Goal: Information Seeking & Learning: Check status

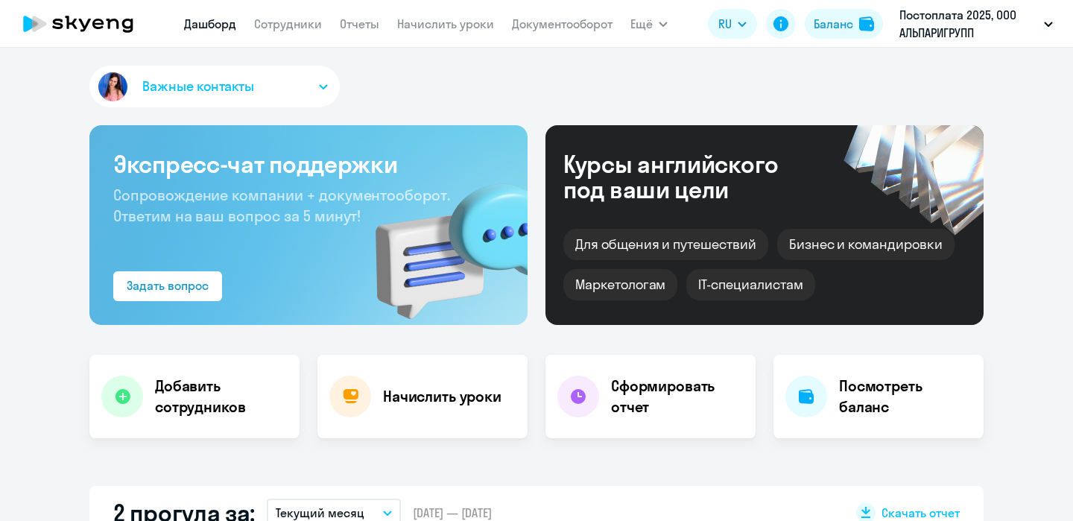
select select "30"
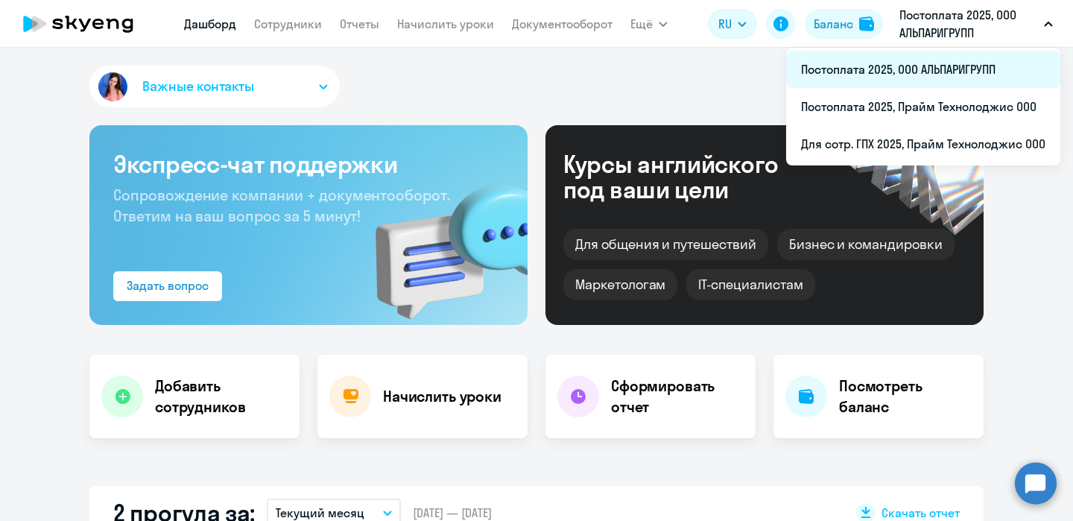
click at [881, 70] on li "Постоплата 2025, ООО АЛЬПАРИГРУПП" at bounding box center [923, 69] width 274 height 37
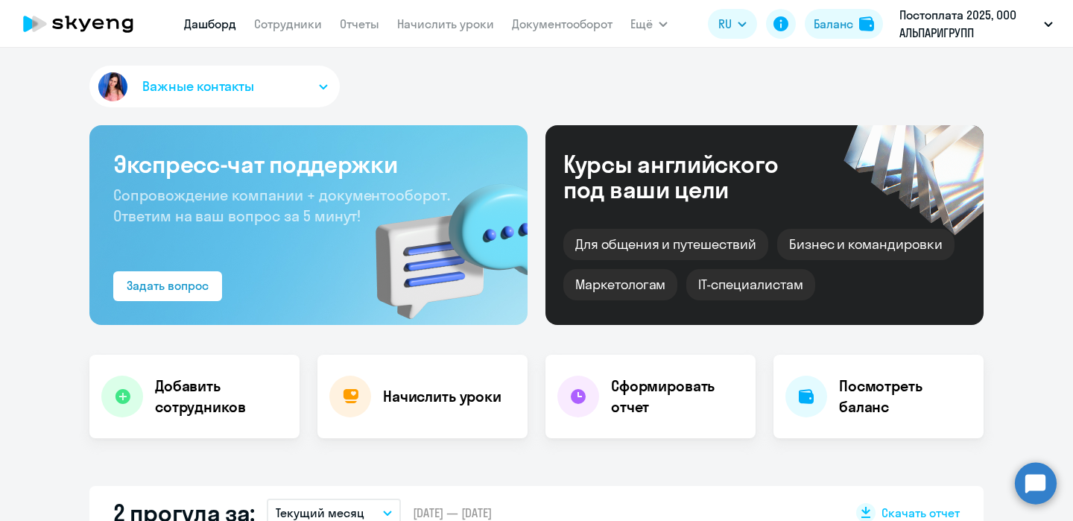
select select "30"
click at [590, 23] on link "Документооборот" at bounding box center [562, 23] width 101 height 15
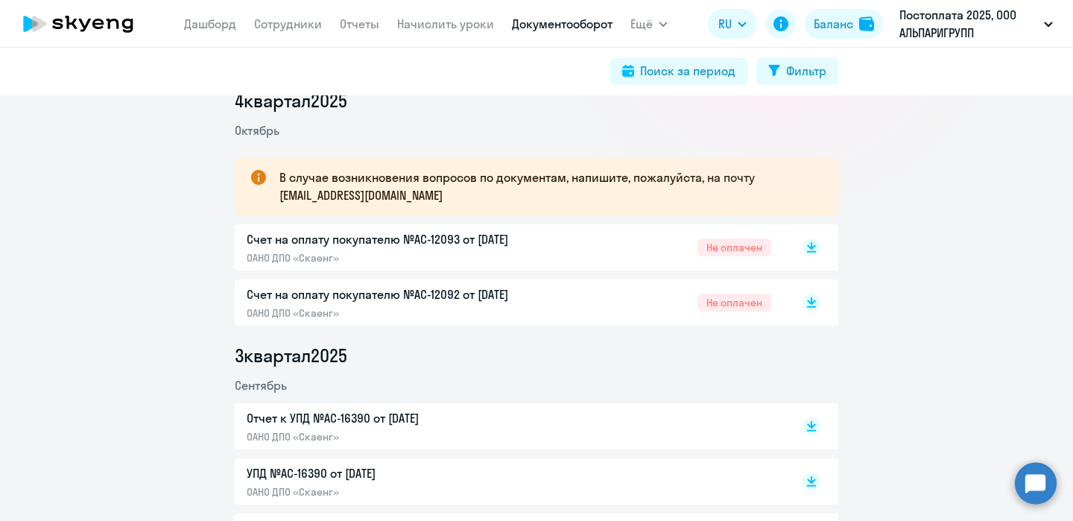
scroll to position [196, 0]
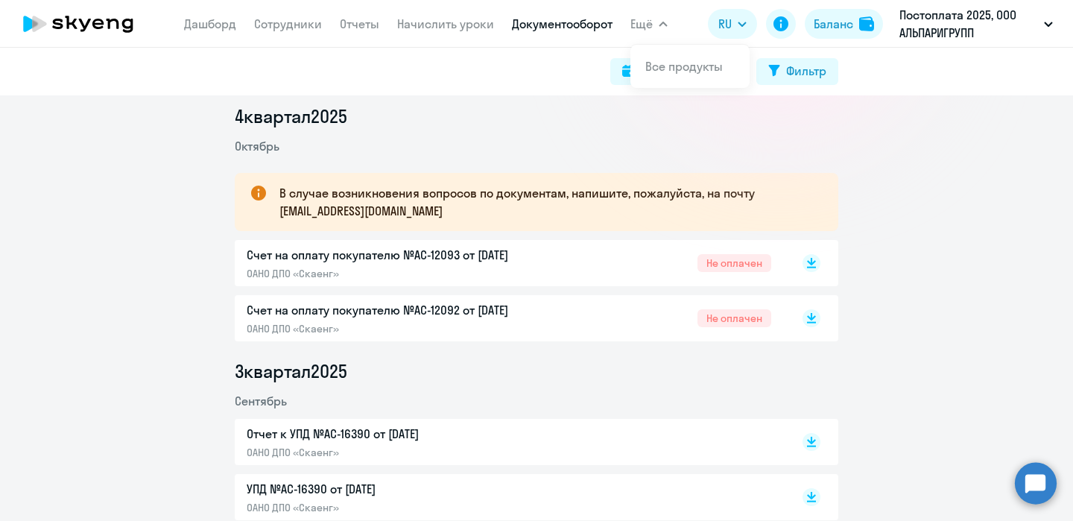
click at [647, 15] on span "Ещё" at bounding box center [642, 24] width 22 height 18
click at [653, 30] on button "Ещё" at bounding box center [649, 24] width 37 height 30
click at [662, 70] on link "Все продукты" at bounding box center [684, 66] width 78 height 15
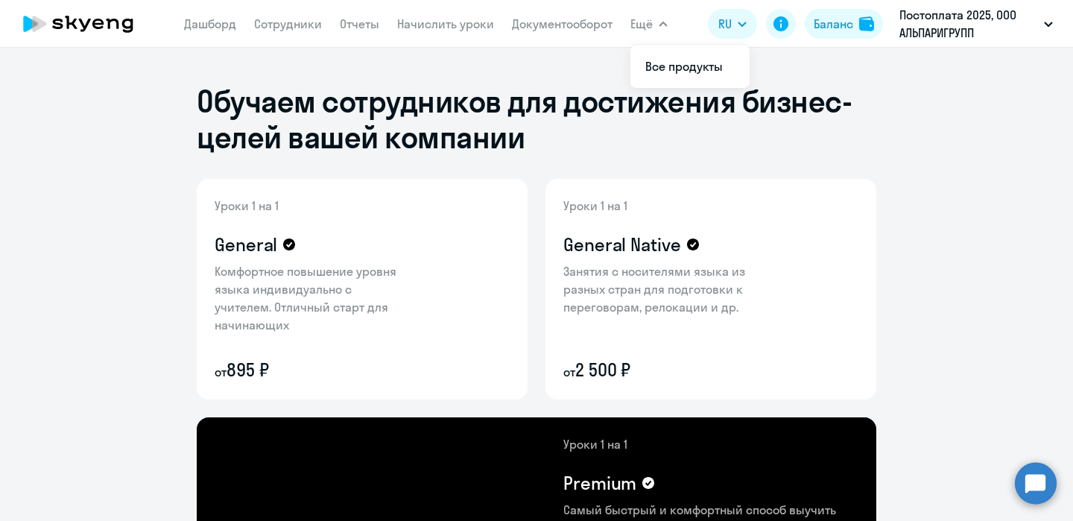
click at [655, 9] on button "Ещё" at bounding box center [649, 24] width 37 height 30
click at [657, 25] on button "Ещё" at bounding box center [649, 24] width 37 height 30
click at [664, 66] on link "Все продукты" at bounding box center [684, 66] width 78 height 15
click at [534, 22] on link "Документооборот" at bounding box center [562, 23] width 101 height 15
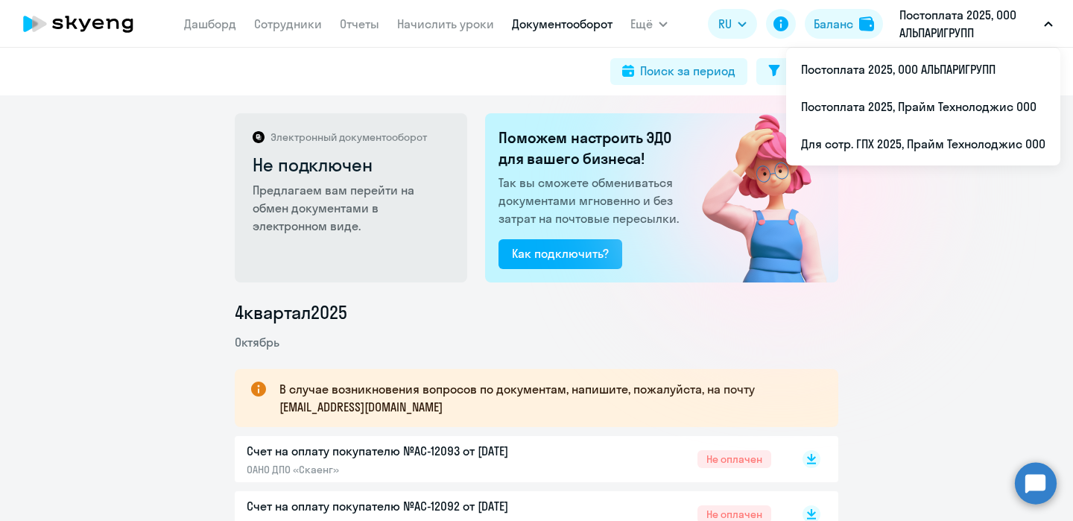
click at [932, 20] on p "Постоплата 2025, ООО АЛЬПАРИГРУПП" at bounding box center [969, 24] width 139 height 36
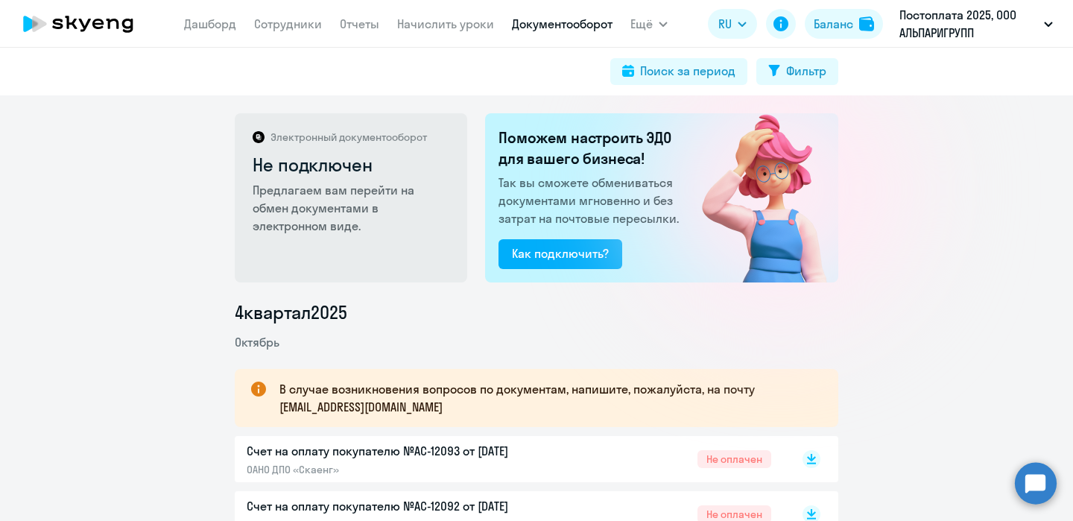
click at [949, 25] on p "Постоплата 2025, ООО АЛЬПАРИГРУПП" at bounding box center [969, 24] width 139 height 36
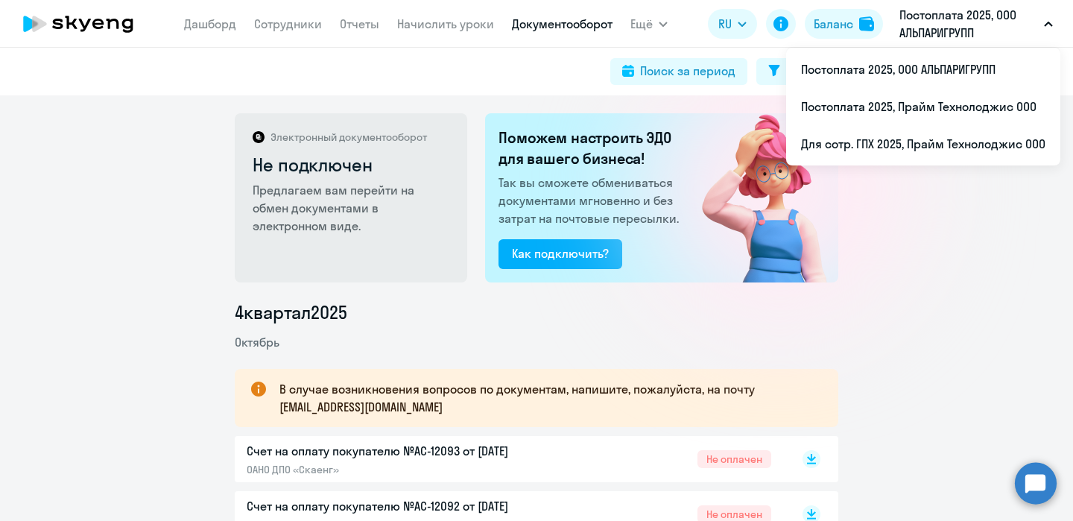
click at [943, 34] on p "Постоплата 2025, ООО АЛЬПАРИГРУПП" at bounding box center [969, 24] width 139 height 36
click at [948, 25] on p "Постоплата 2025, ООО АЛЬПАРИГРУПП" at bounding box center [969, 24] width 139 height 36
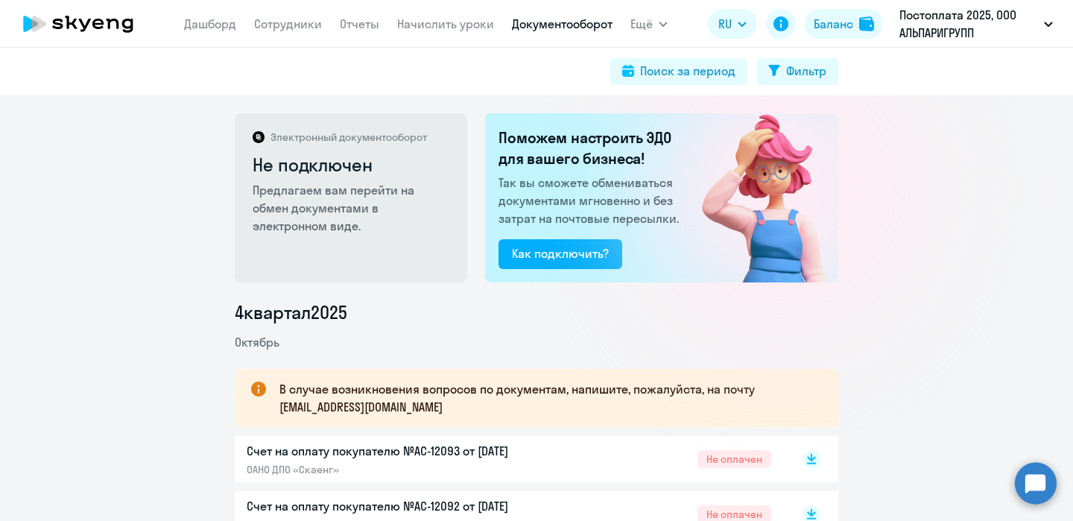
click at [948, 25] on p "Постоплата 2025, ООО АЛЬПАРИГРУПП" at bounding box center [969, 24] width 139 height 36
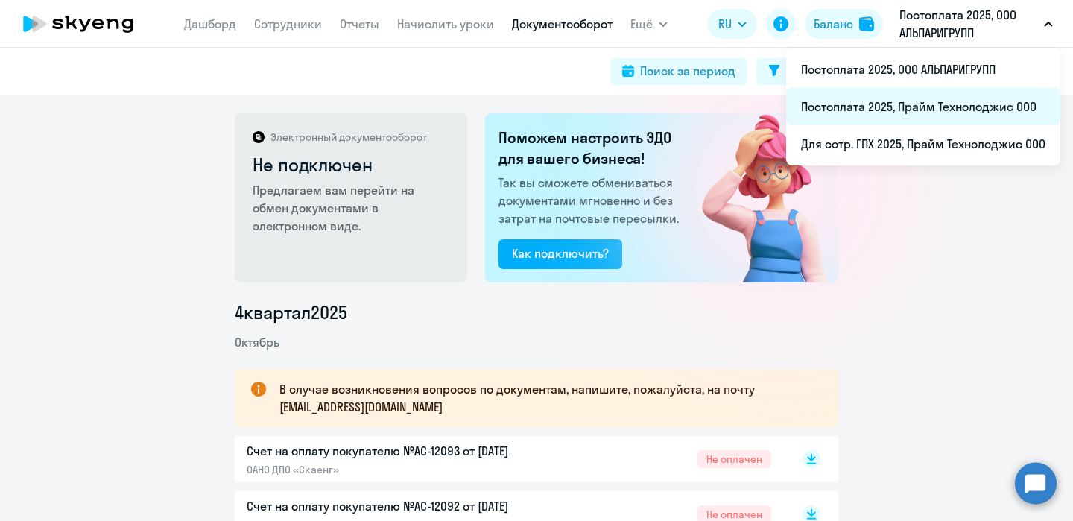
click at [907, 105] on li "Постоплата 2025, Прайм Технолоджис ООО" at bounding box center [923, 106] width 274 height 37
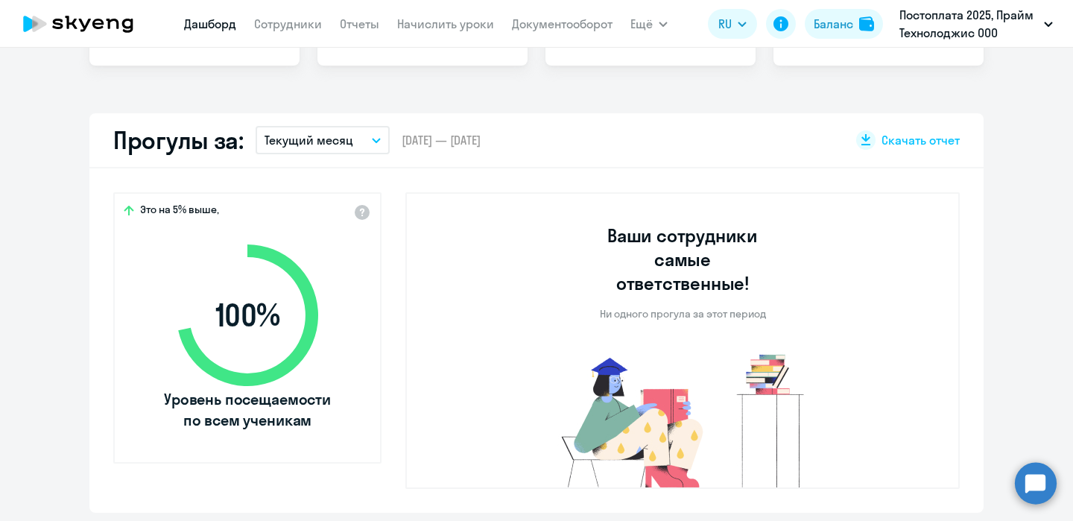
select select "30"
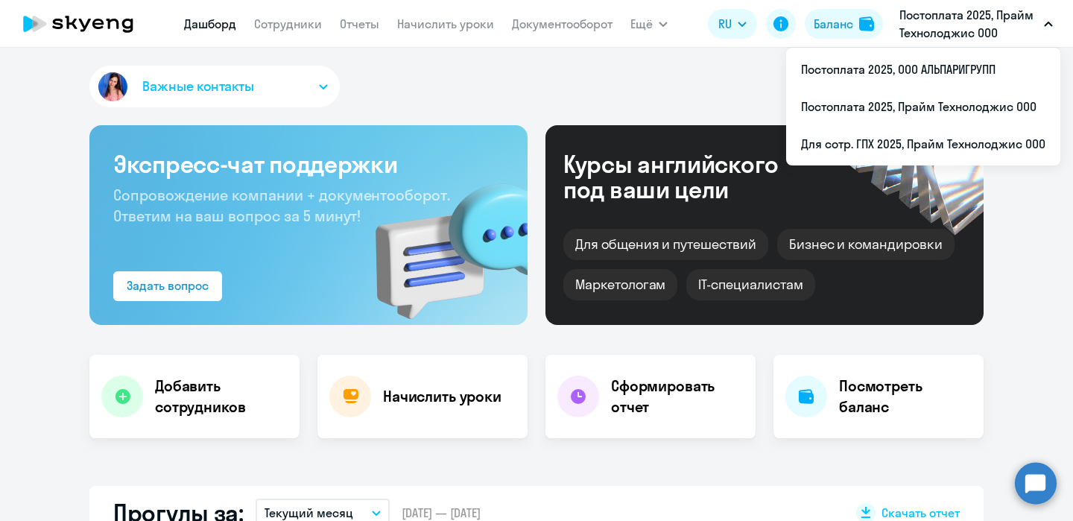
click at [989, 39] on p "Постоплата 2025, Прайм Технолоджис ООО" at bounding box center [969, 24] width 139 height 36
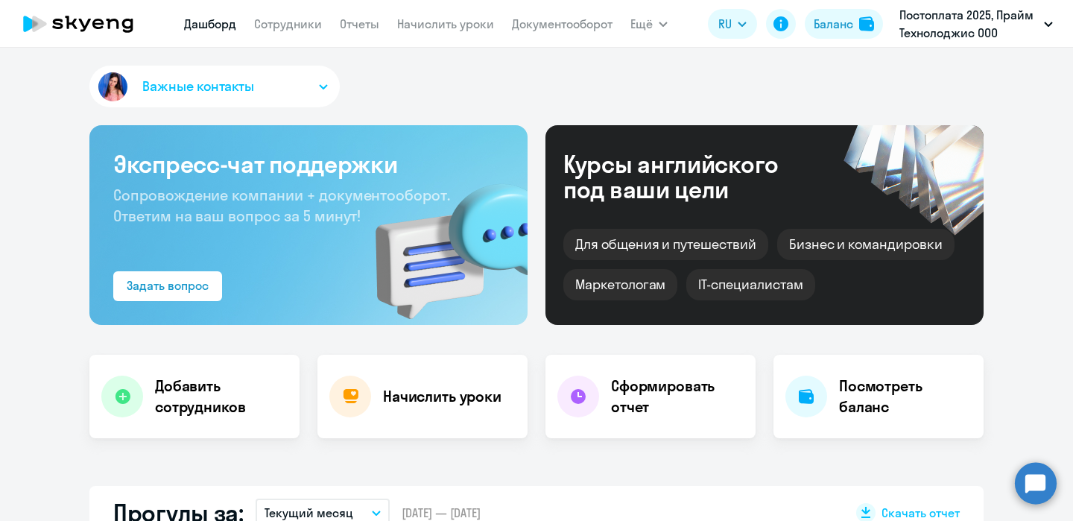
click at [1040, 25] on button "Постоплата 2025, Прайм Технолоджис ООО" at bounding box center [976, 24] width 168 height 36
click at [212, 22] on link "Дашборд" at bounding box center [210, 23] width 52 height 15
click at [229, 23] on link "Дашборд" at bounding box center [210, 23] width 52 height 15
select select "30"
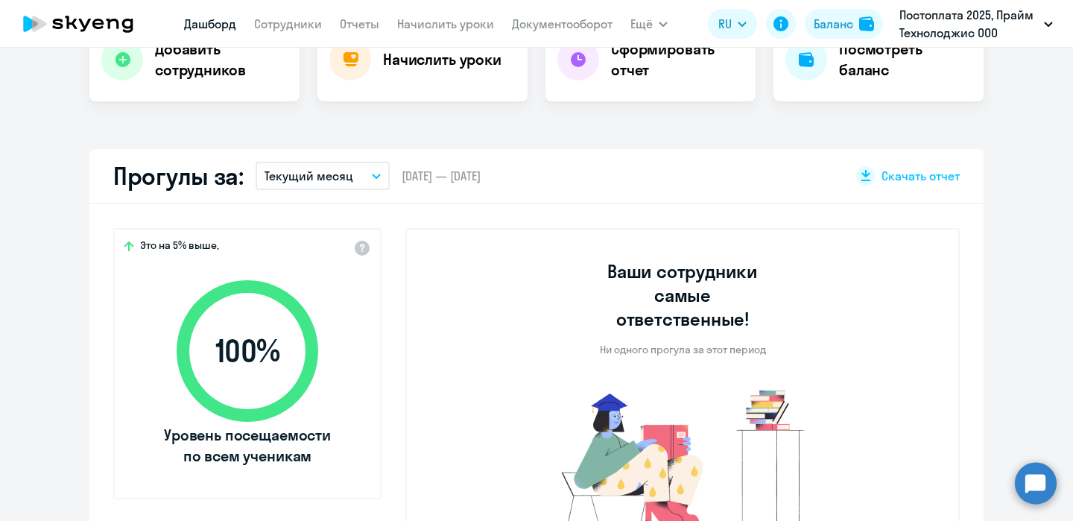
scroll to position [341, 0]
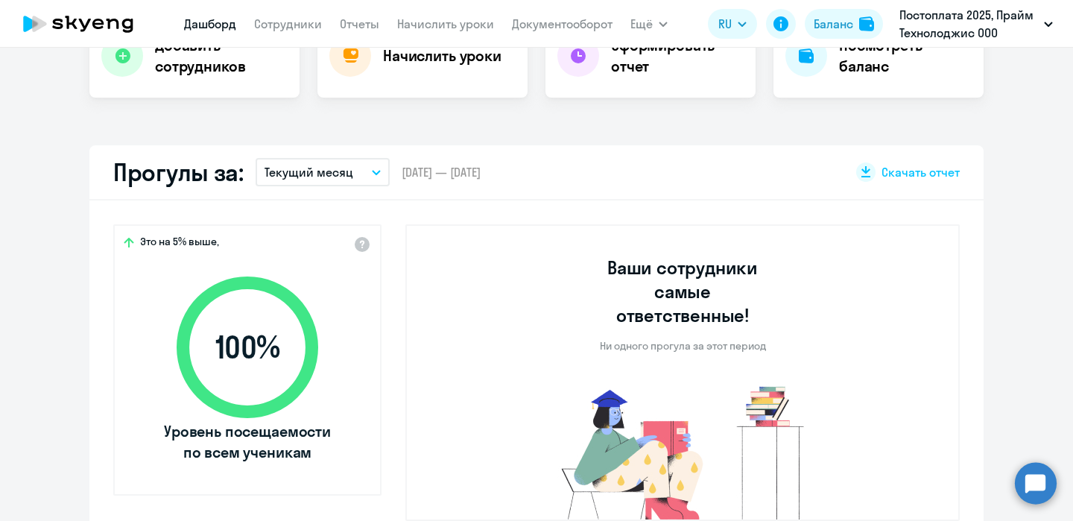
click at [359, 174] on button "Текущий месяц" at bounding box center [323, 172] width 134 height 28
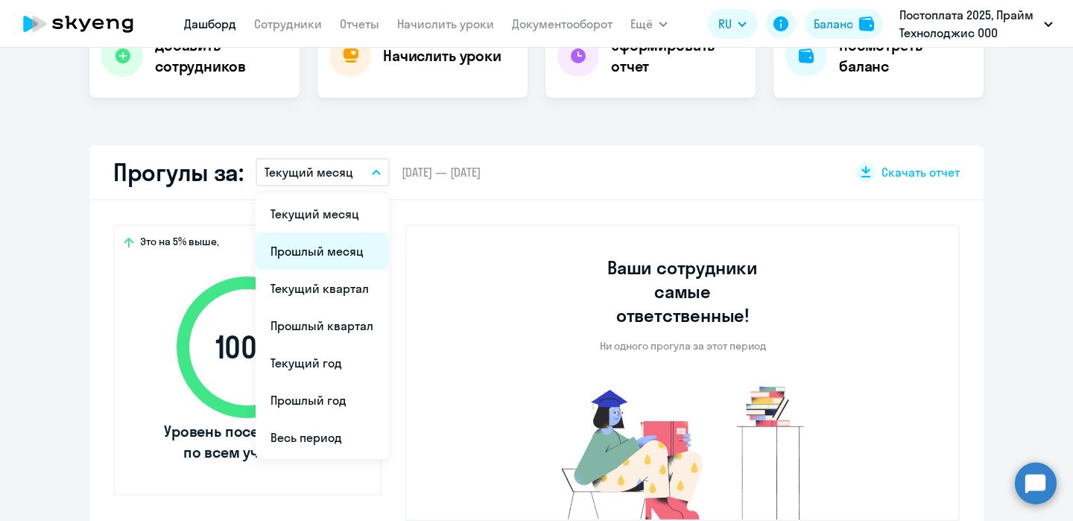
click at [339, 247] on li "Прошлый месяц" at bounding box center [322, 251] width 133 height 37
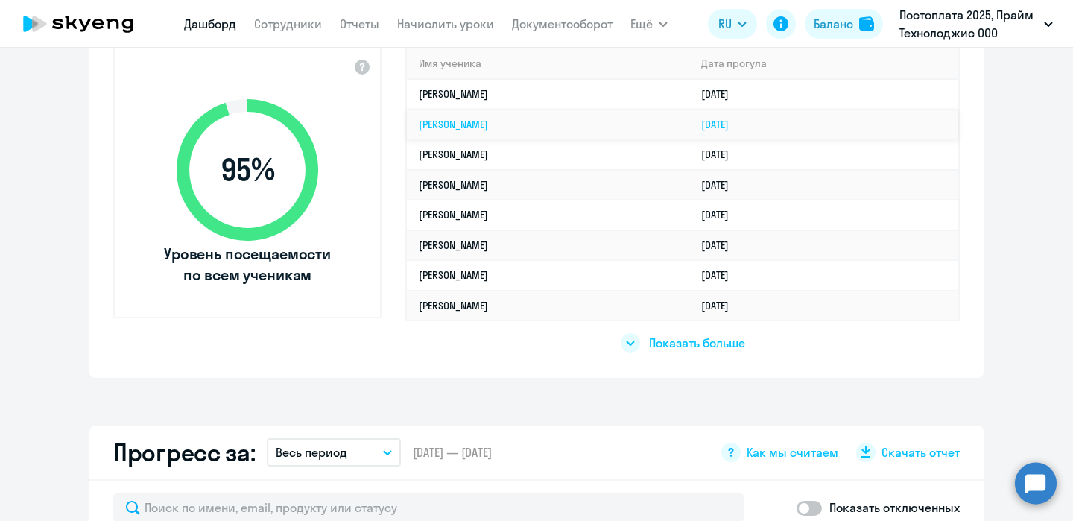
scroll to position [517, 0]
click at [634, 345] on div at bounding box center [630, 343] width 19 height 19
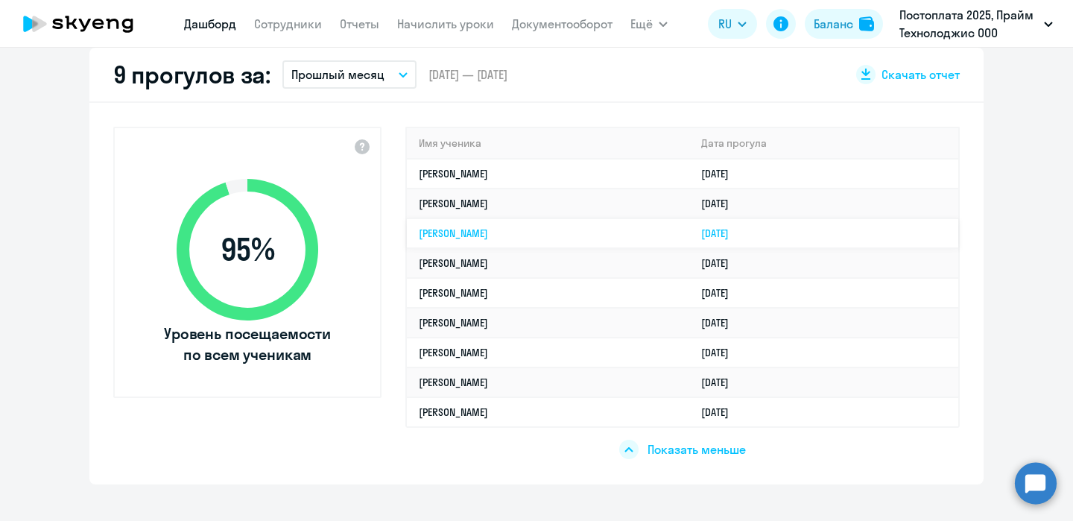
scroll to position [444, 0]
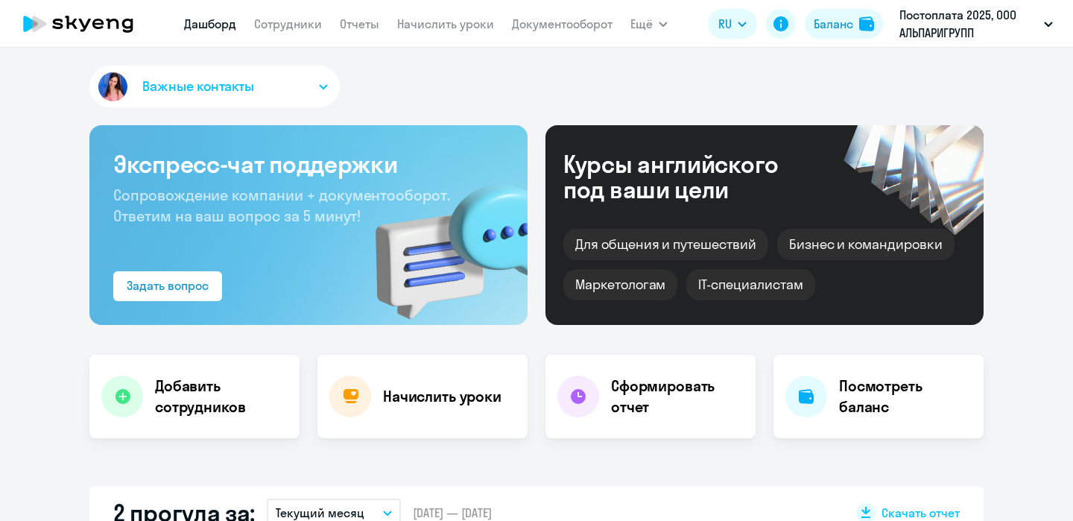
select select "30"
click at [646, 27] on span "Ещё" at bounding box center [642, 24] width 22 height 18
click at [642, 23] on span "Ещё" at bounding box center [642, 24] width 22 height 18
click at [691, 63] on link "Все продукты" at bounding box center [684, 66] width 78 height 15
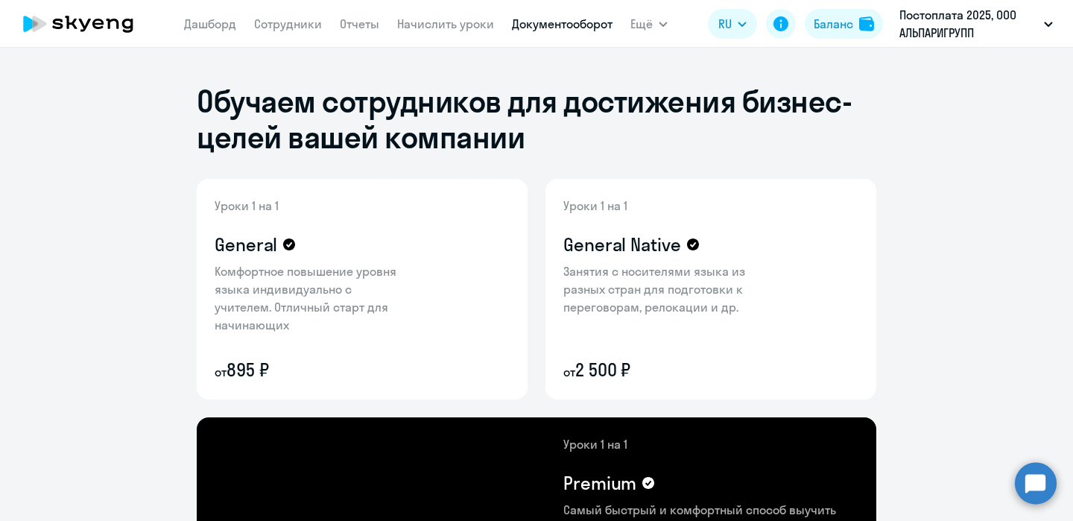
click at [581, 28] on link "Документооборот" at bounding box center [562, 23] width 101 height 15
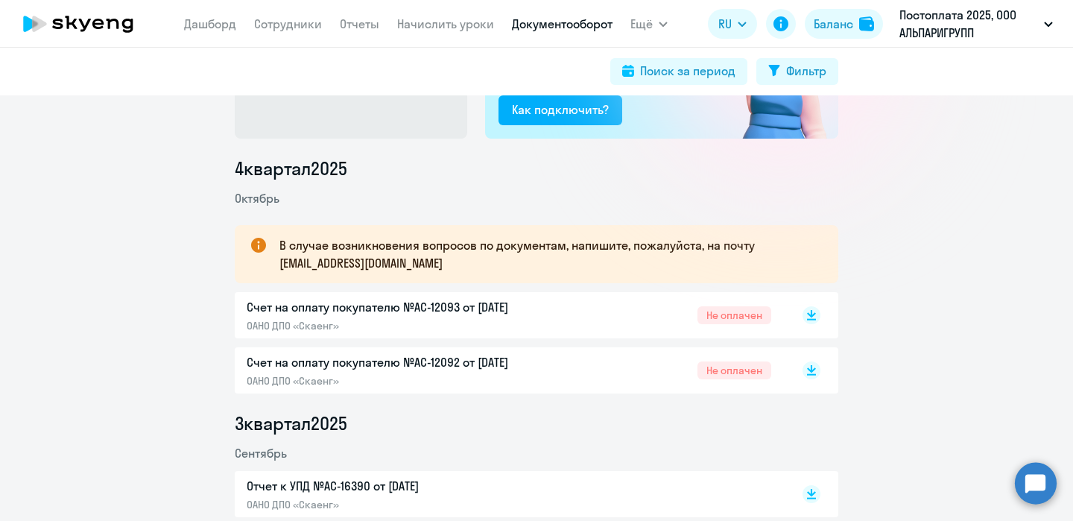
scroll to position [140, 0]
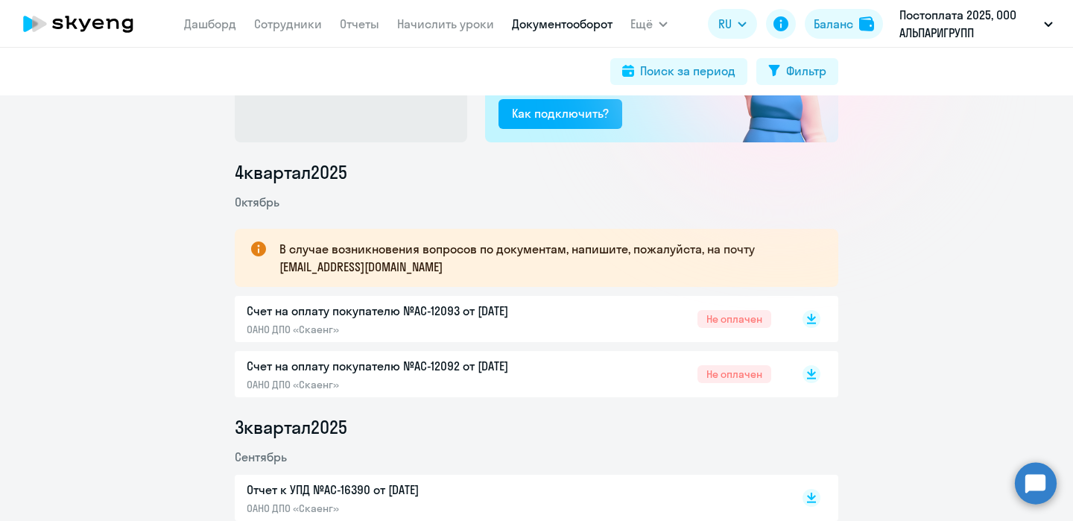
click at [460, 311] on p "Счет на оплату покупателю №AC-12093 от 02.10.2025" at bounding box center [403, 311] width 313 height 18
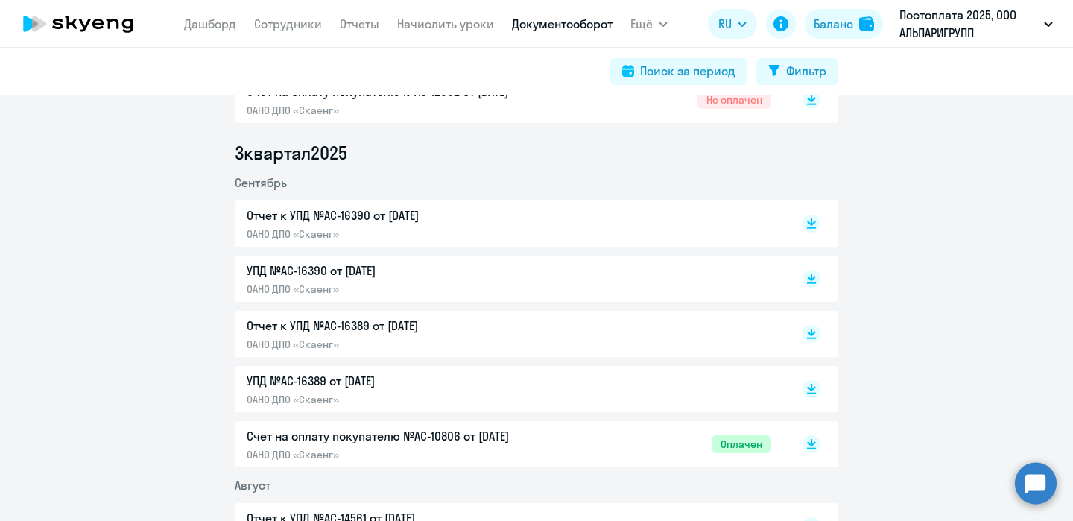
scroll to position [412, 0]
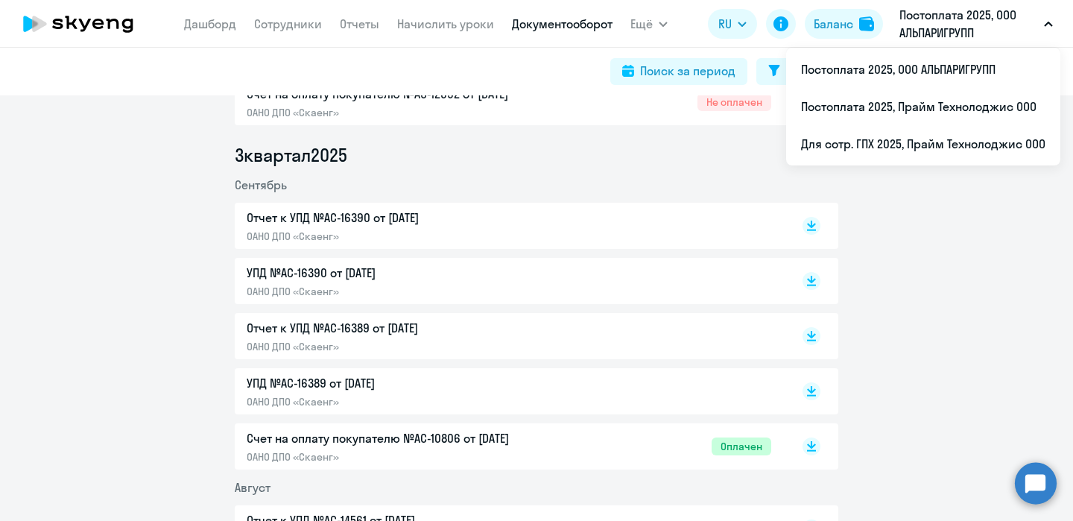
click at [1003, 19] on p "Постоплата 2025, ООО АЛЬПАРИГРУПП" at bounding box center [969, 24] width 139 height 36
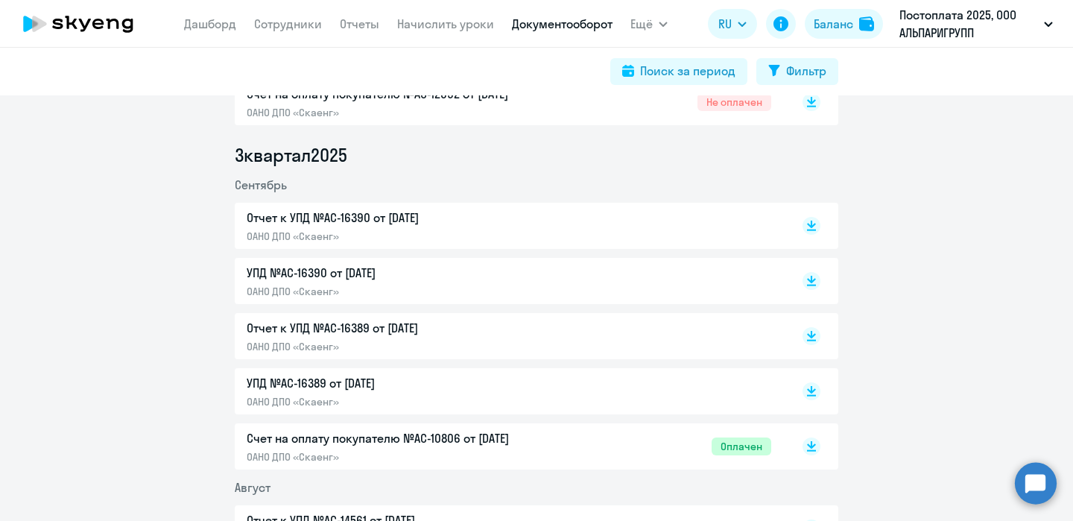
click at [995, 22] on p "Постоплата 2025, ООО АЛЬПАРИГРУПП" at bounding box center [969, 24] width 139 height 36
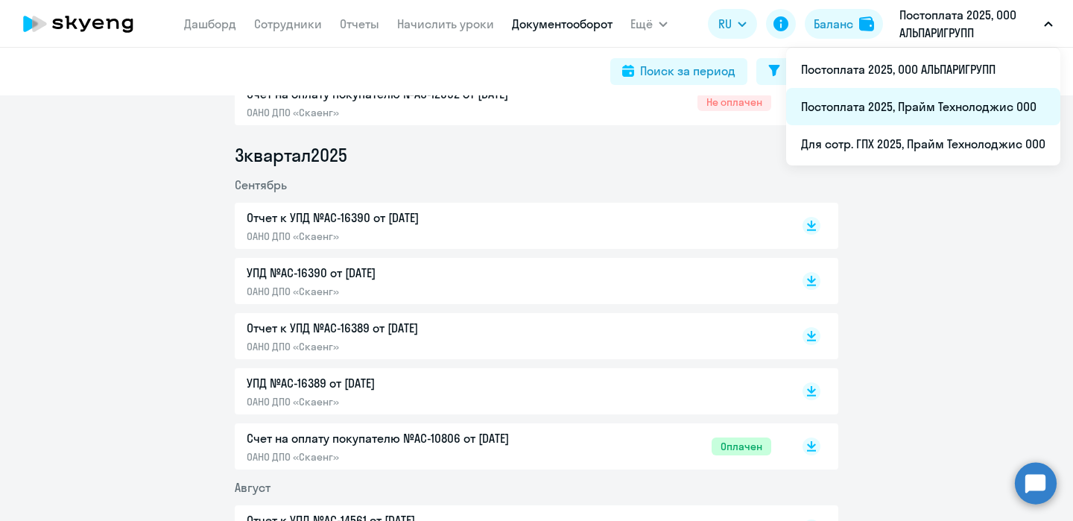
click at [959, 104] on li "Постоплата 2025, Прайм Технолоджис ООО" at bounding box center [923, 106] width 274 height 37
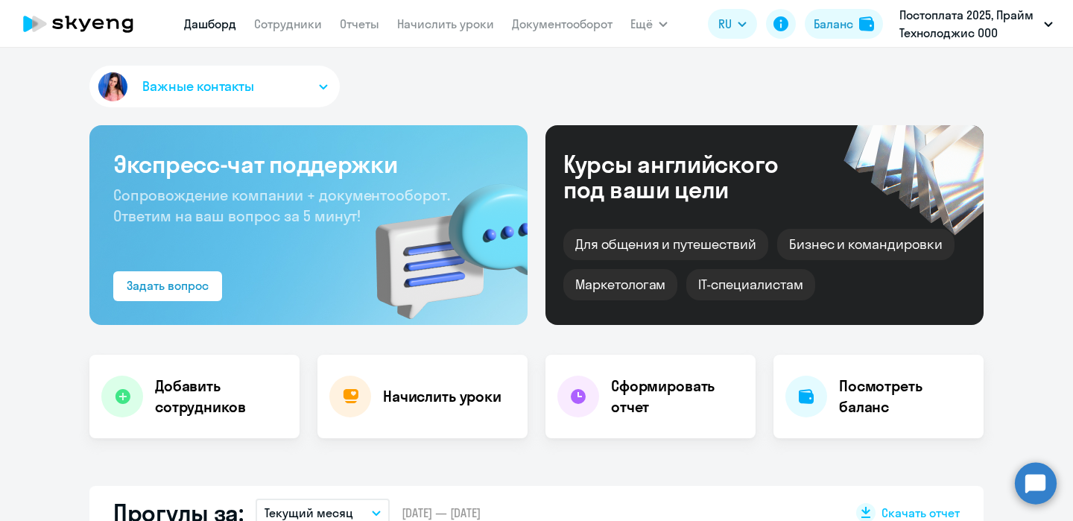
select select "30"
click at [654, 22] on button "Ещё" at bounding box center [649, 24] width 37 height 30
click at [639, 19] on span "Ещё" at bounding box center [642, 24] width 22 height 18
click at [642, 19] on span "Ещё" at bounding box center [642, 24] width 22 height 18
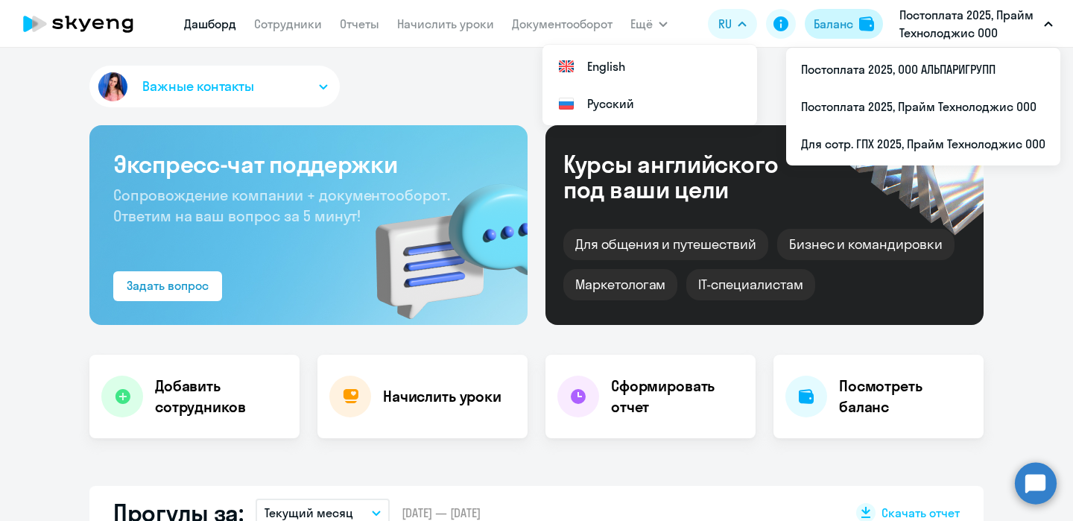
click at [842, 25] on div "Баланс" at bounding box center [834, 24] width 40 height 18
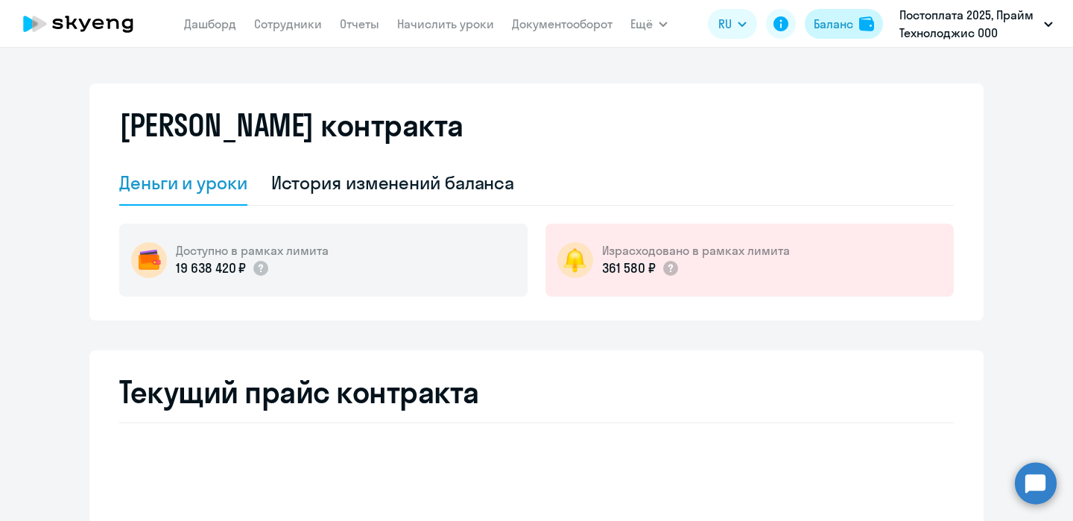
select select "english_adult_not_native_speaker"
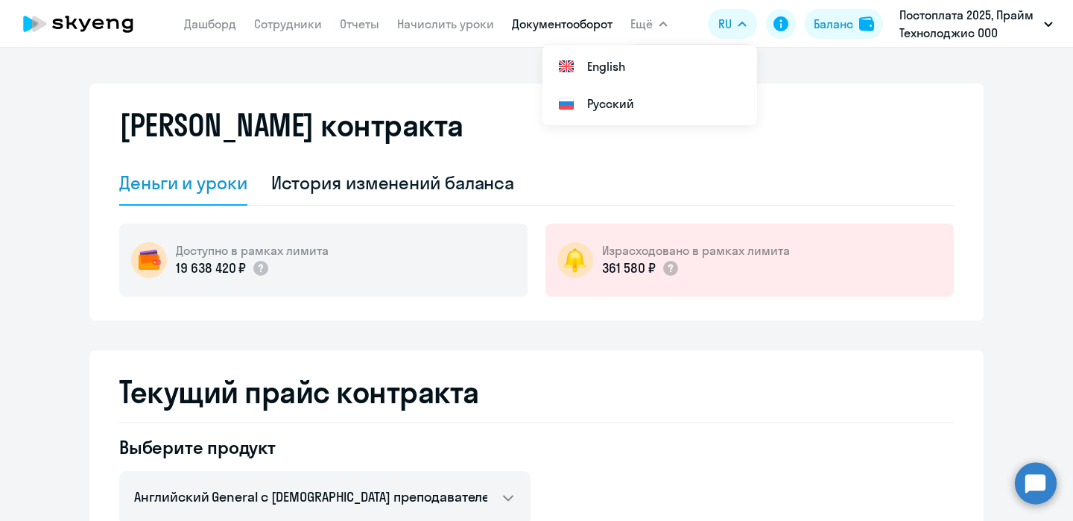
click at [563, 31] on app-menu-item-link "Документооборот" at bounding box center [562, 24] width 101 height 19
click at [563, 25] on link "Документооборот" at bounding box center [562, 23] width 101 height 15
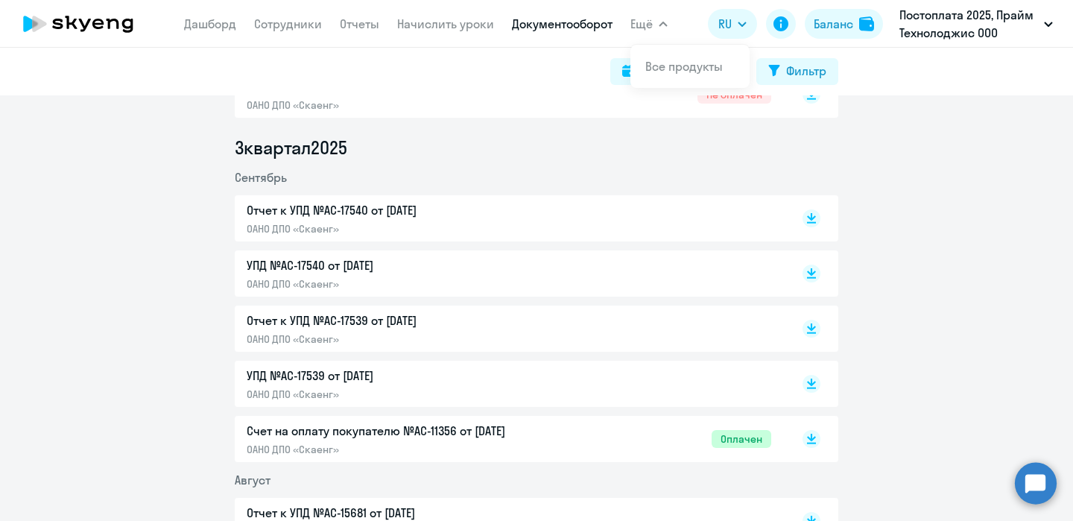
scroll to position [432, 0]
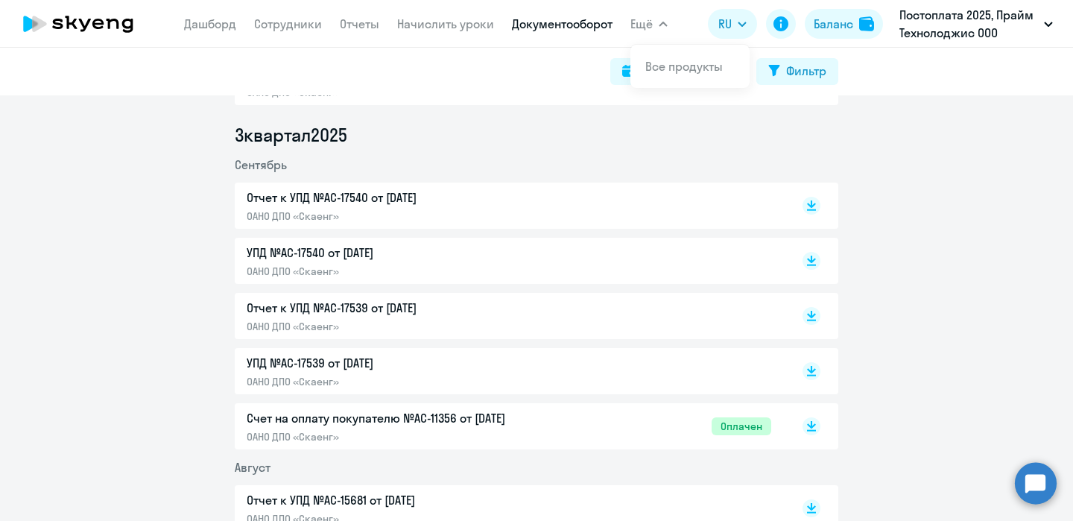
click at [406, 195] on p "Отчет к УПД №AC-17540 от [DATE]" at bounding box center [403, 198] width 313 height 18
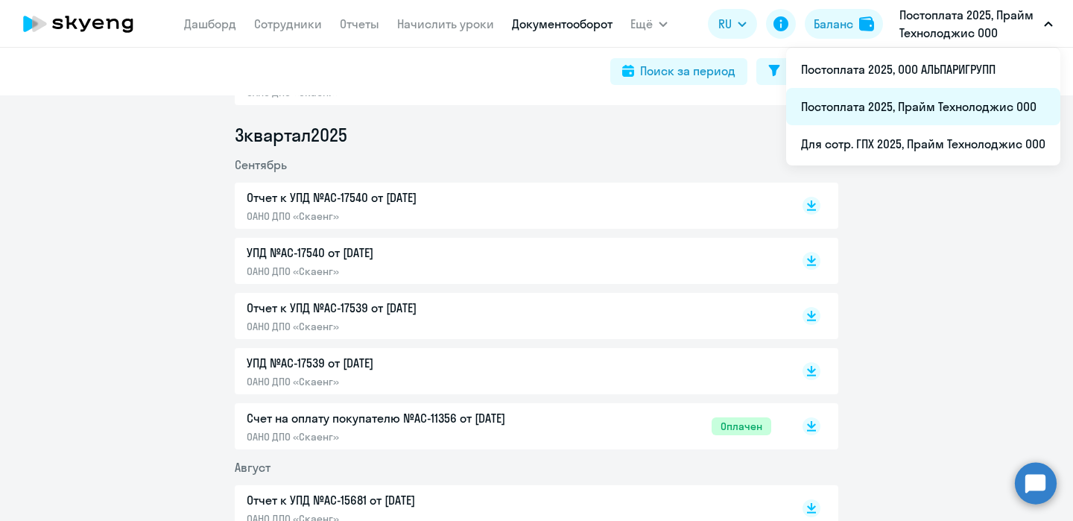
click at [906, 105] on li "Постоплата 2025, Прайм Технолоджис ООО" at bounding box center [923, 106] width 274 height 37
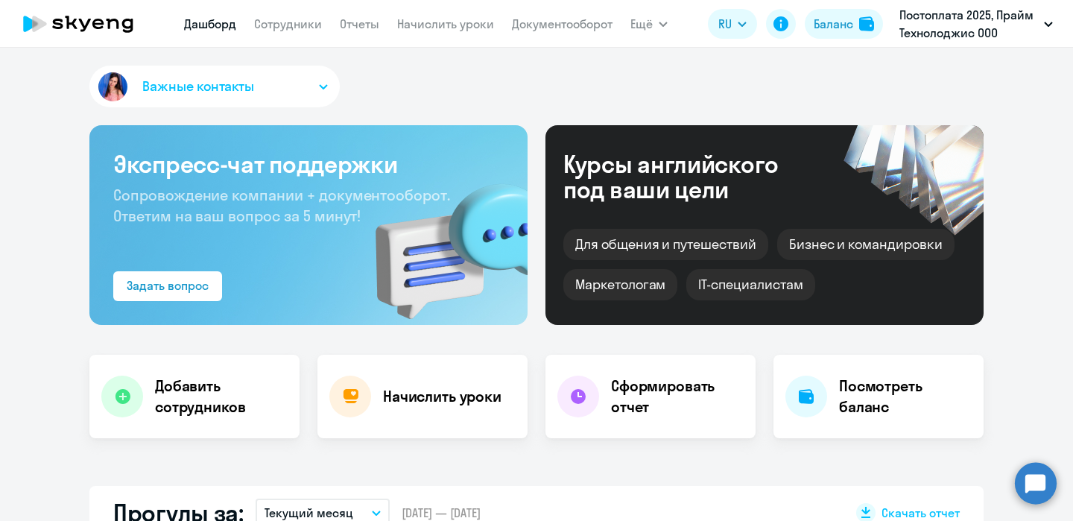
select select "30"
click at [652, 24] on button "Ещё" at bounding box center [649, 24] width 37 height 30
click at [658, 20] on button "Ещё" at bounding box center [649, 24] width 37 height 30
click at [662, 68] on link "Все продукты" at bounding box center [684, 66] width 78 height 15
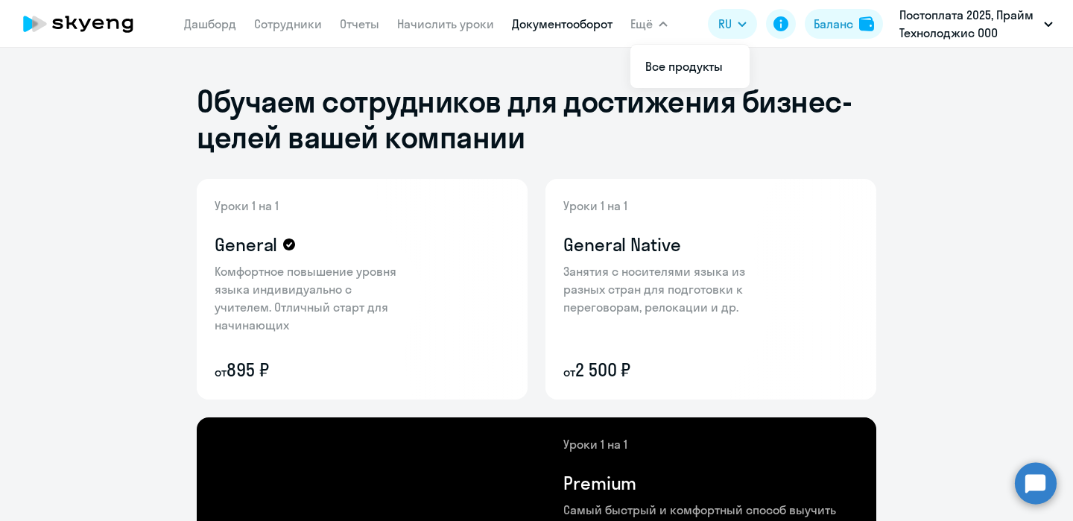
click at [577, 19] on link "Документооборот" at bounding box center [562, 23] width 101 height 15
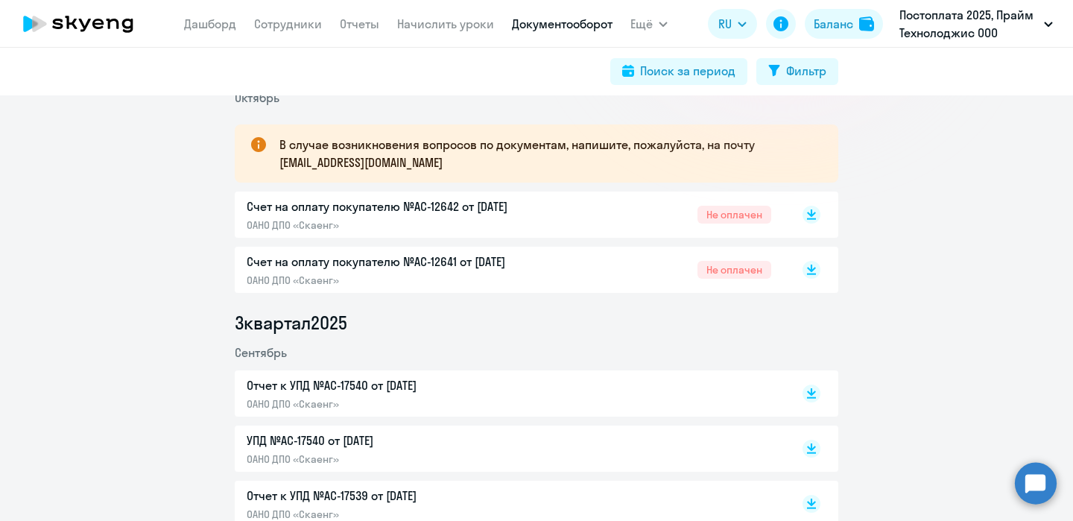
scroll to position [221, 0]
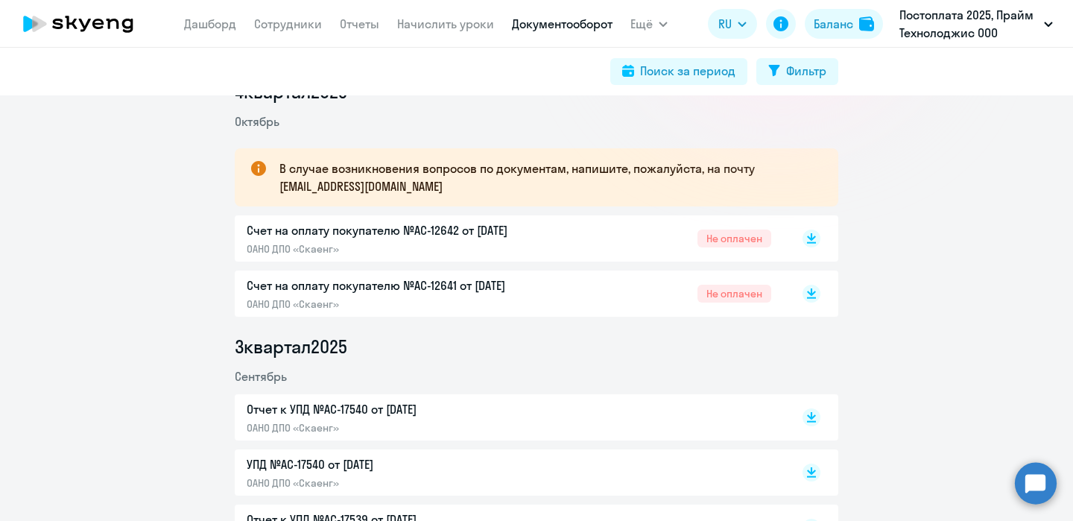
click at [458, 285] on p "Счет на оплату покупателю №AC-12641 от [DATE]" at bounding box center [403, 286] width 313 height 18
click at [495, 234] on p "Счет на оплату покупателю №AC-12642 от [DATE]" at bounding box center [403, 230] width 313 height 18
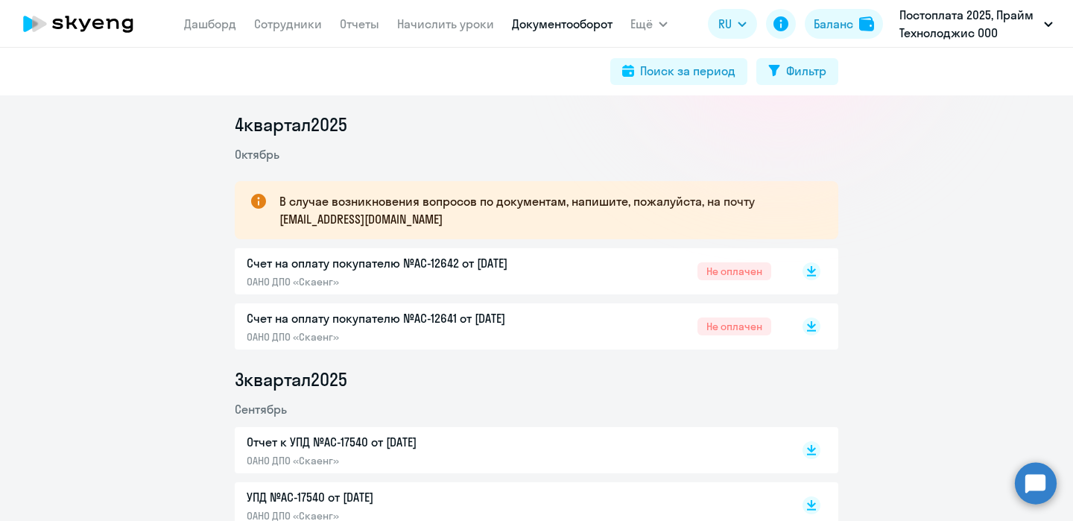
scroll to position [185, 0]
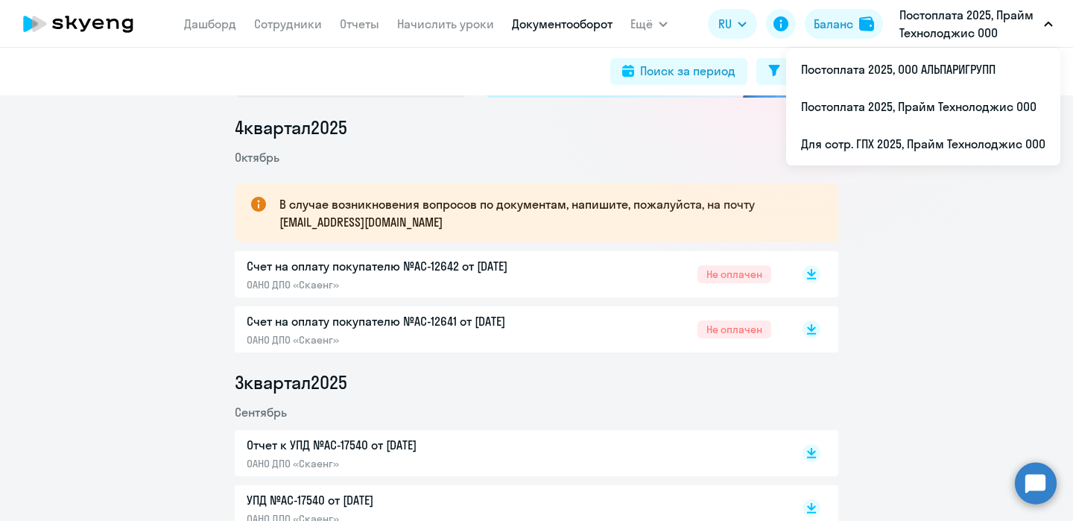
click at [984, 22] on p "Постоплата 2025, Прайм Технолоджис ООО" at bounding box center [969, 24] width 139 height 36
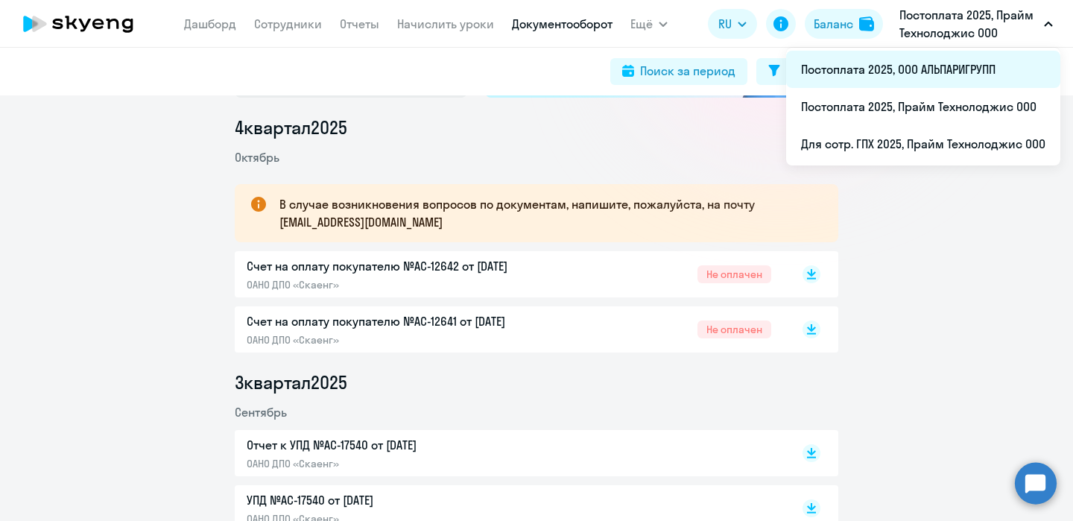
click at [959, 85] on li "Постоплата 2025, ООО АЛЬПАРИГРУПП" at bounding box center [923, 69] width 274 height 37
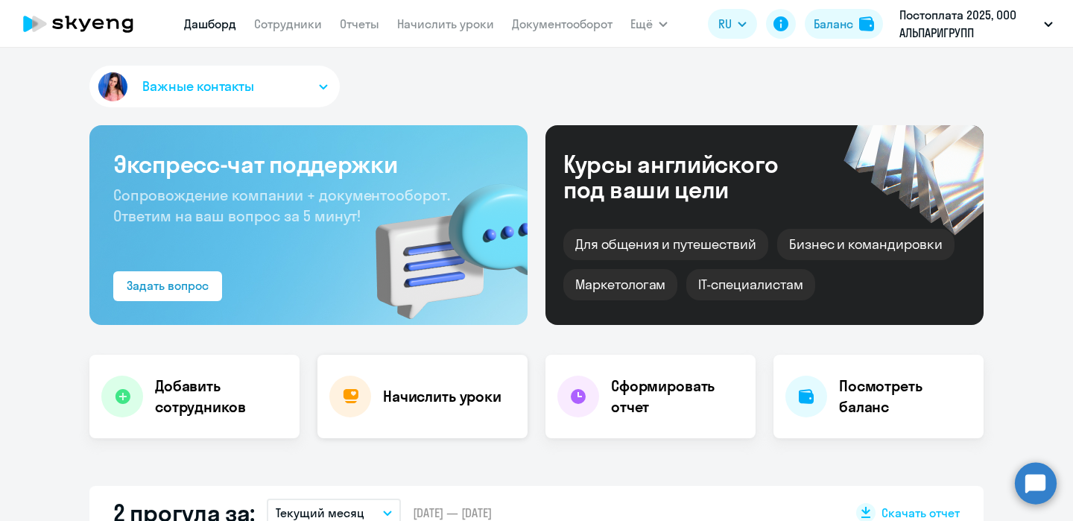
select select "30"
click at [576, 22] on link "Документооборот" at bounding box center [562, 23] width 101 height 15
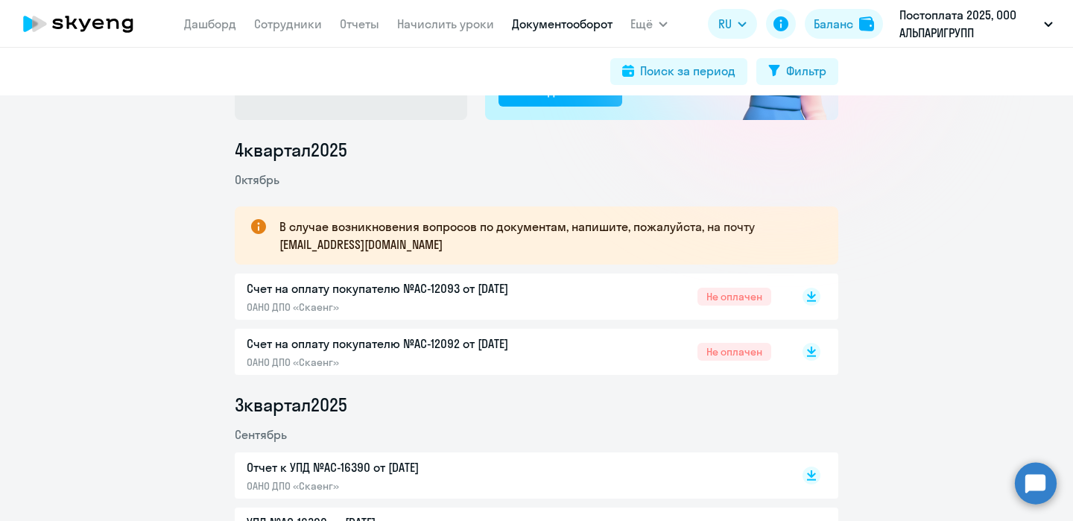
scroll to position [162, 0]
click at [435, 284] on p "Счет на оплату покупателю №AC-12093 от [DATE]" at bounding box center [403, 289] width 313 height 18
click at [458, 345] on p "Счет на оплату покупателю №AC-12092 от [DATE]" at bounding box center [403, 344] width 313 height 18
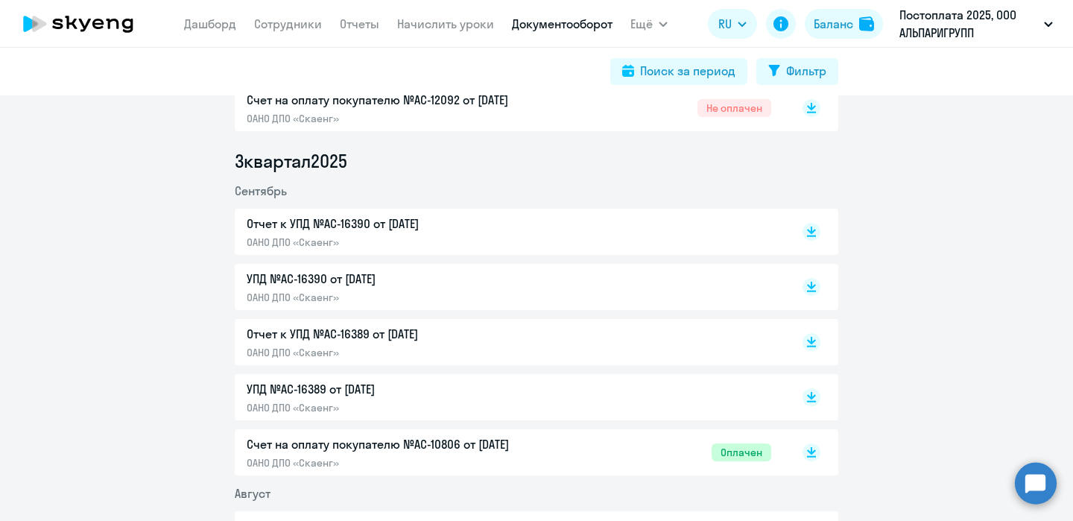
scroll to position [405, 0]
click at [426, 444] on p "Счет на оплату покупателю №AC-10806 от [DATE]" at bounding box center [403, 445] width 313 height 18
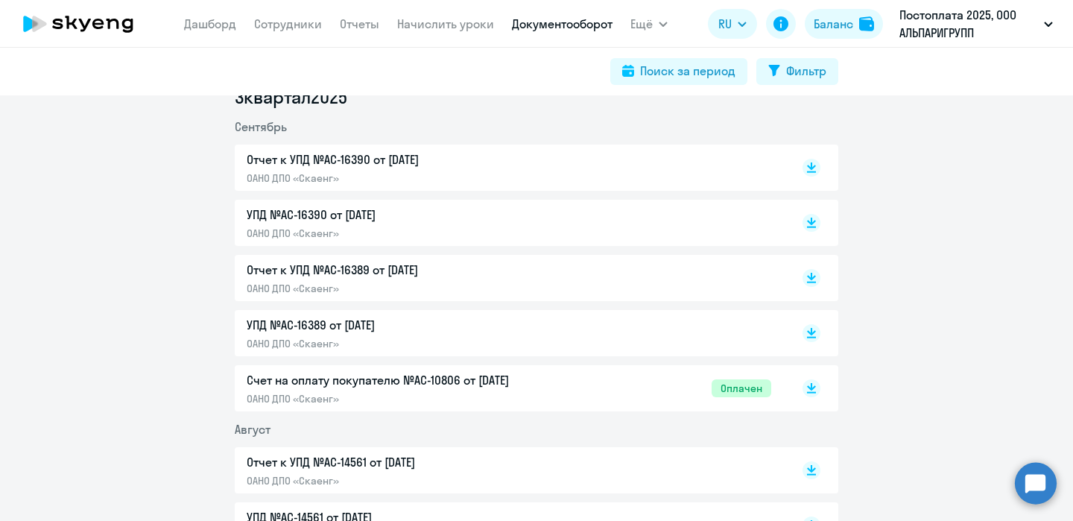
scroll to position [477, 0]
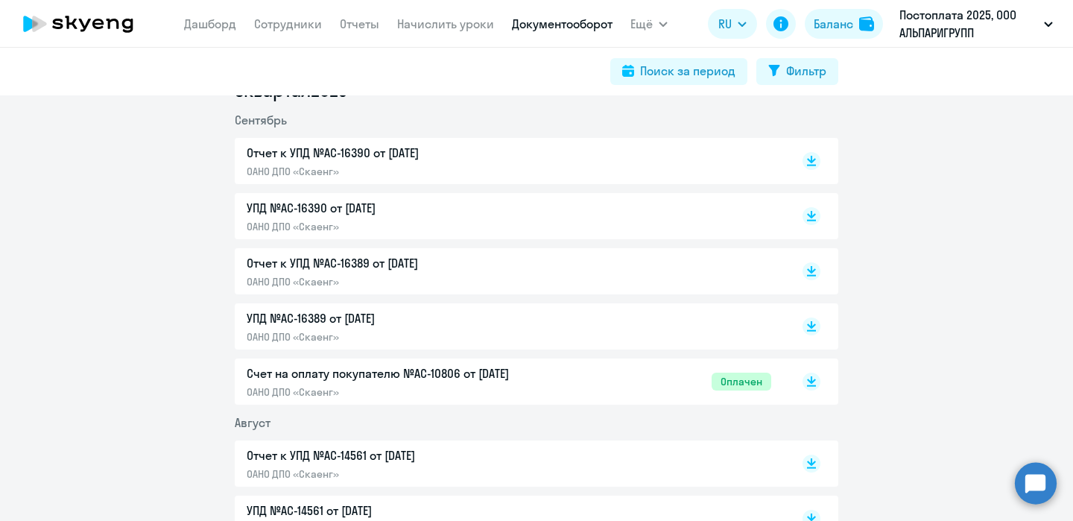
click at [328, 317] on p "УПД №AC-16389 от [DATE]" at bounding box center [403, 318] width 313 height 18
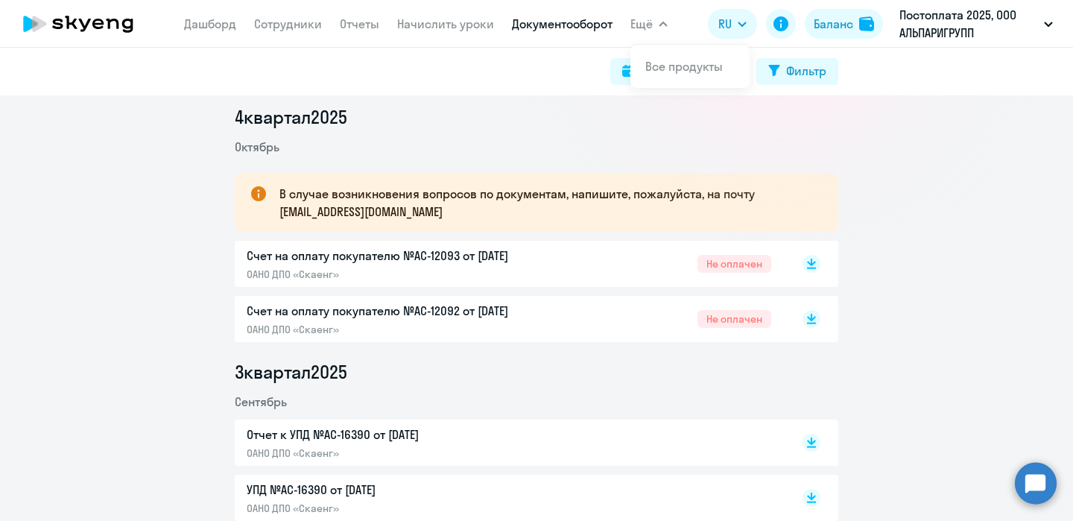
scroll to position [0, 0]
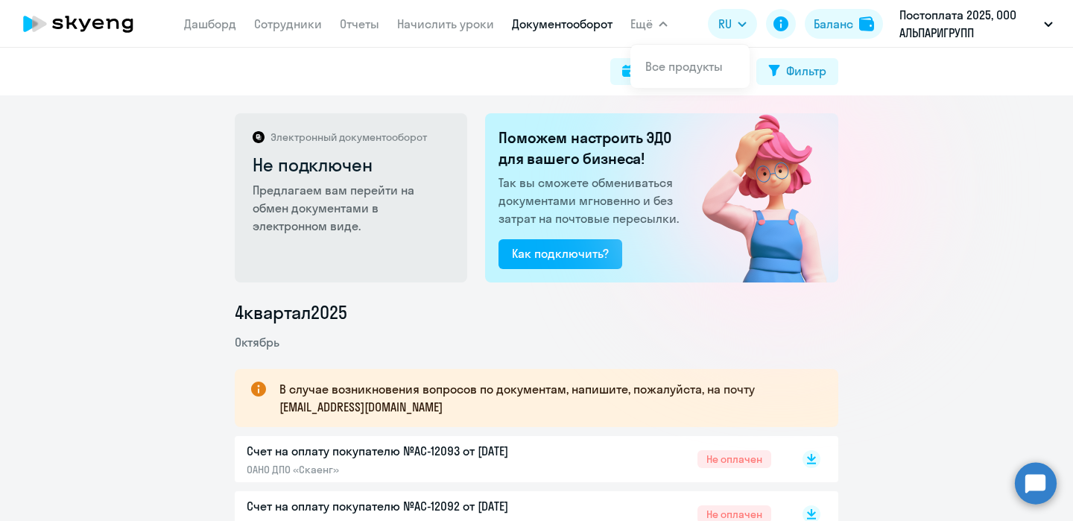
click at [649, 24] on span "Ещё" at bounding box center [642, 24] width 22 height 18
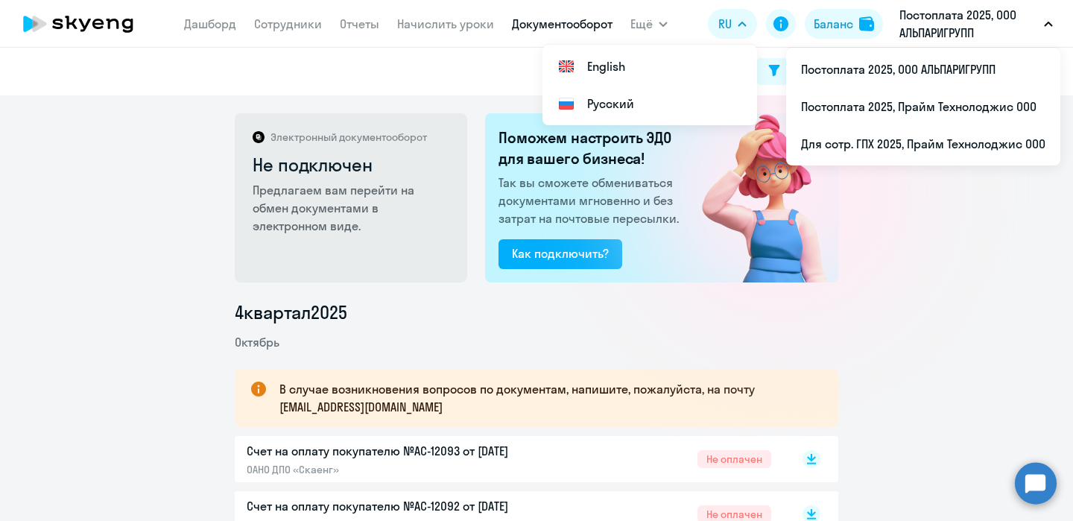
click at [942, 28] on p "Постоплата 2025, ООО АЛЬПАРИГРУПП" at bounding box center [969, 24] width 139 height 36
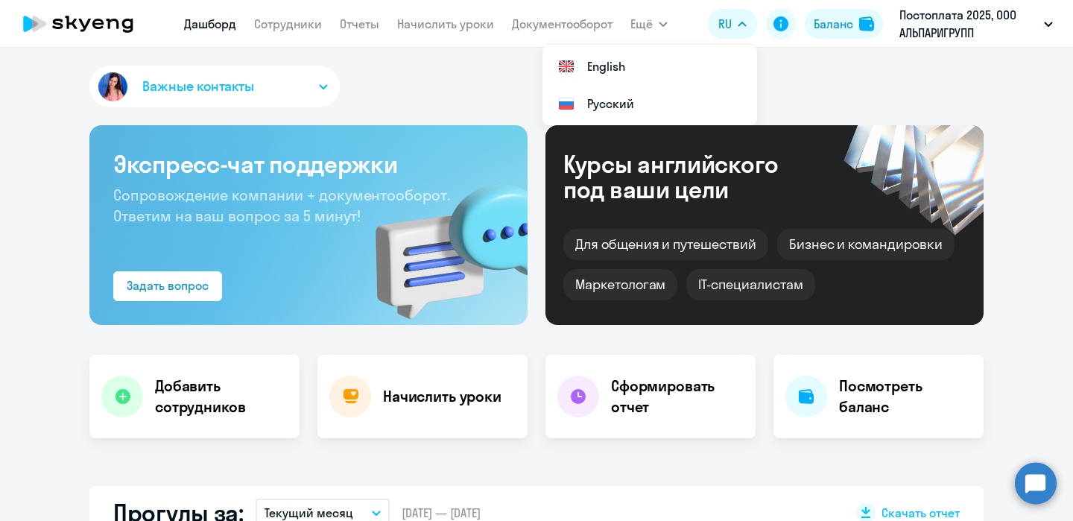
select select "30"
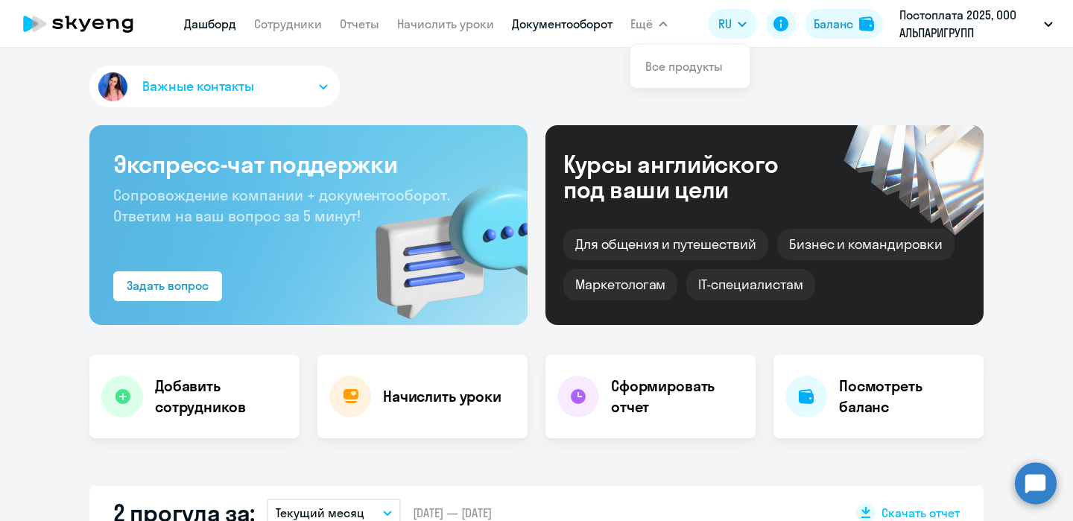
click at [570, 22] on link "Документооборот" at bounding box center [562, 23] width 101 height 15
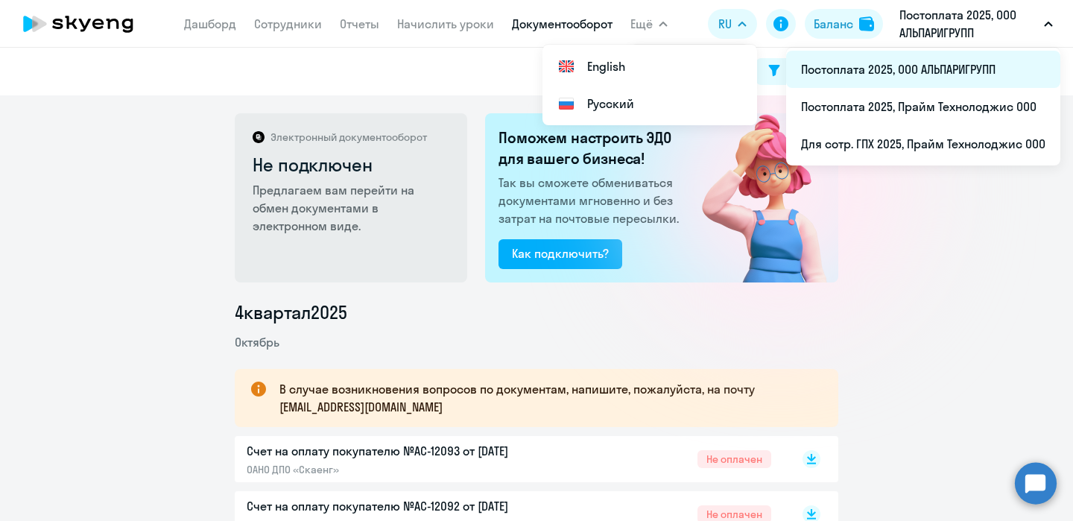
click at [878, 63] on li "Постоплата 2025, ООО АЛЬПАРИГРУПП" at bounding box center [923, 69] width 274 height 37
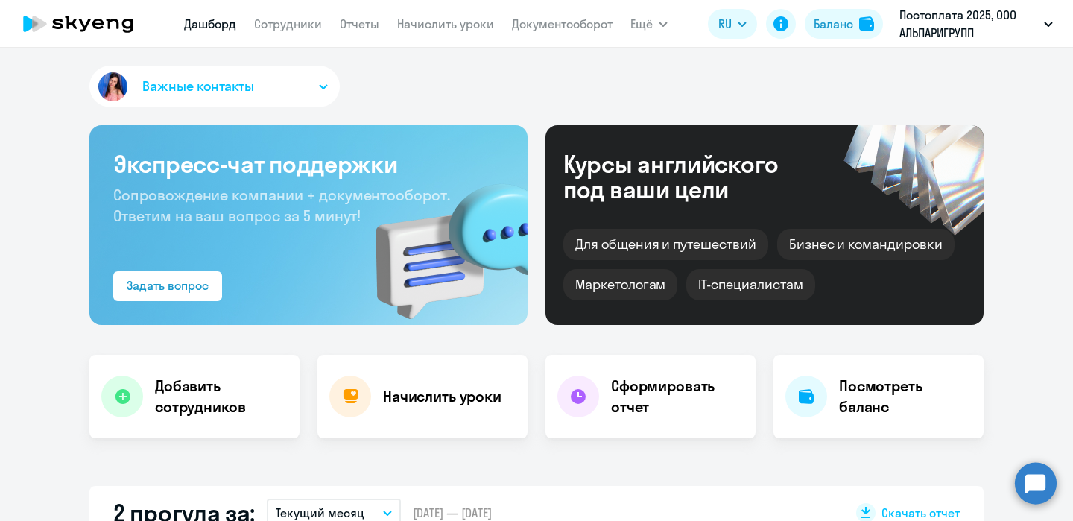
select select "30"
click at [647, 25] on span "Ещё" at bounding box center [642, 24] width 22 height 18
click at [543, 28] on link "Документооборот" at bounding box center [562, 23] width 101 height 15
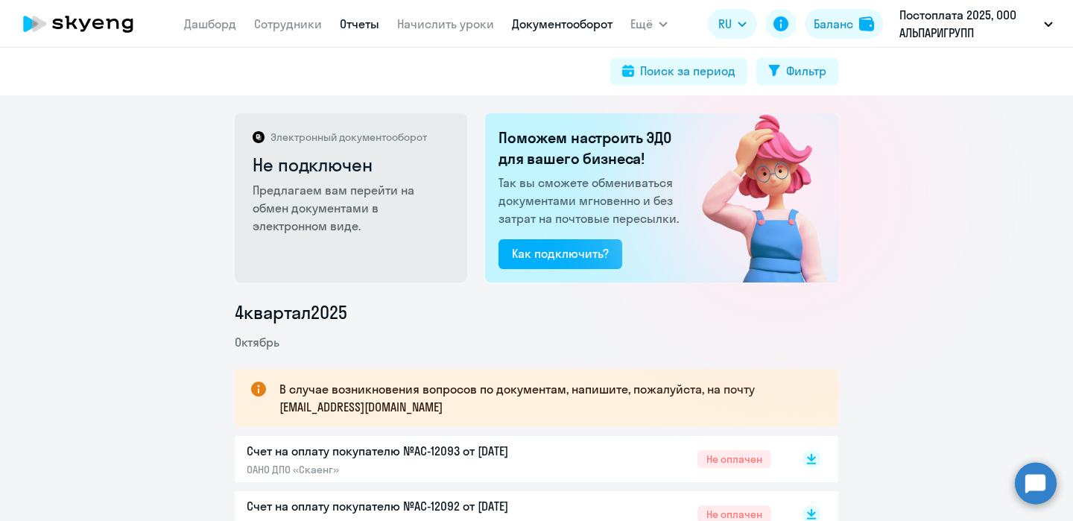
click at [349, 21] on link "Отчеты" at bounding box center [360, 23] width 40 height 15
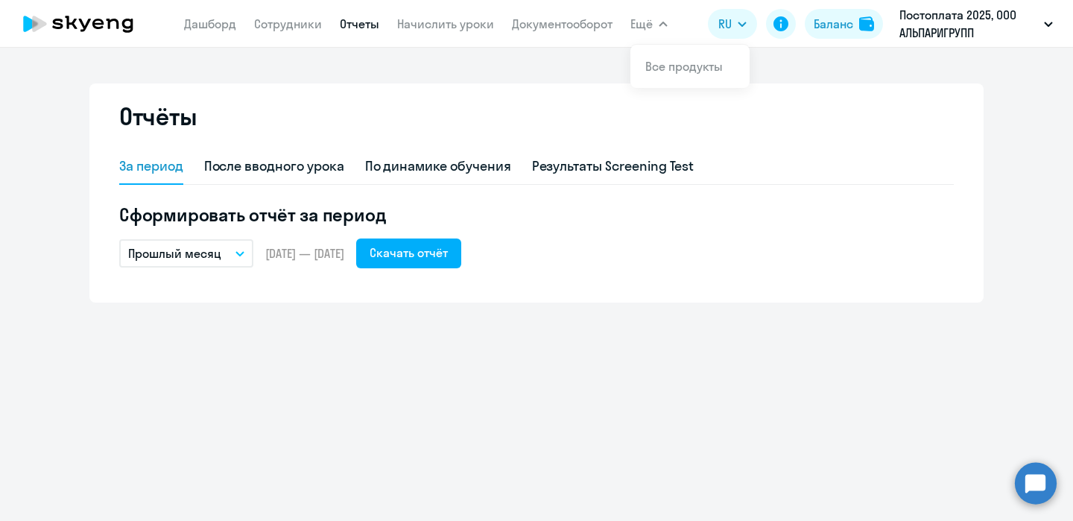
click at [645, 21] on span "Ещё" at bounding box center [642, 24] width 22 height 18
click at [566, 22] on link "Документооборот" at bounding box center [562, 23] width 101 height 15
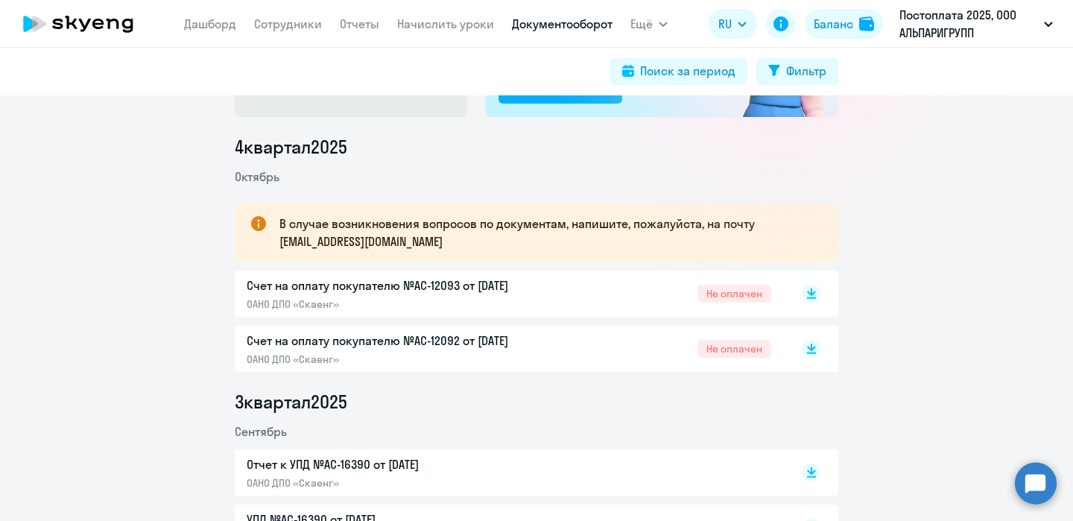
scroll to position [168, 0]
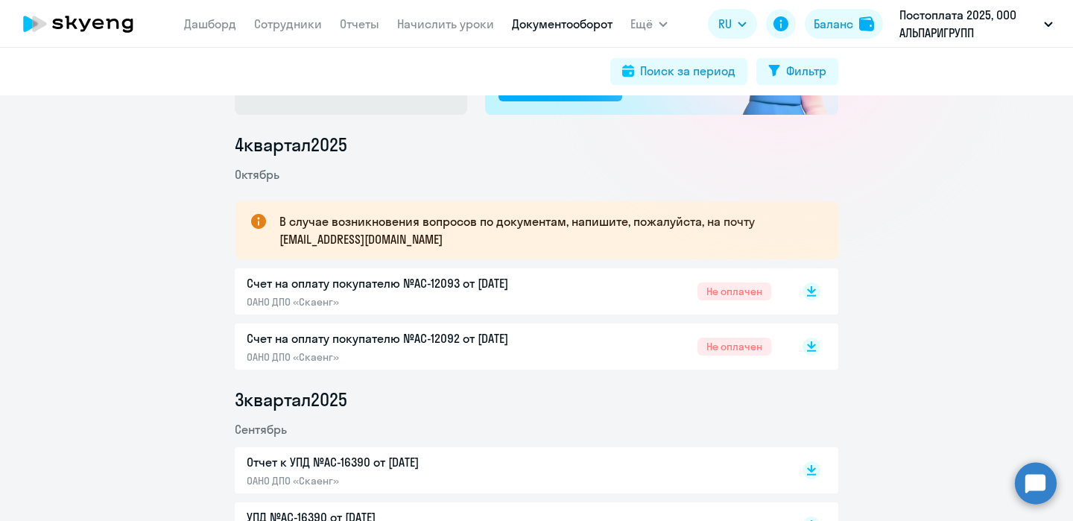
click at [508, 282] on p "Счет на оплату покупателю №AC-12093 от [DATE]" at bounding box center [403, 283] width 313 height 18
click at [441, 338] on p "Счет на оплату покупателю №AC-12092 от [DATE]" at bounding box center [403, 338] width 313 height 18
click at [468, 282] on p "Счет на оплату покупателю №AC-12093 от 02.10.2025" at bounding box center [403, 283] width 313 height 18
click at [481, 339] on p "Счет на оплату покупателю №AC-12092 от 02.10.2025" at bounding box center [403, 338] width 313 height 18
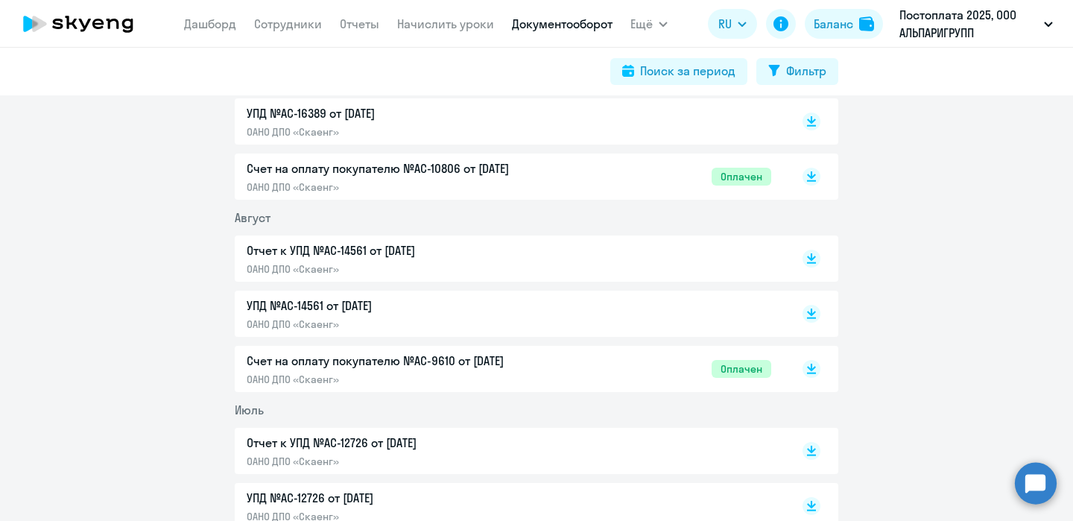
scroll to position [853, 0]
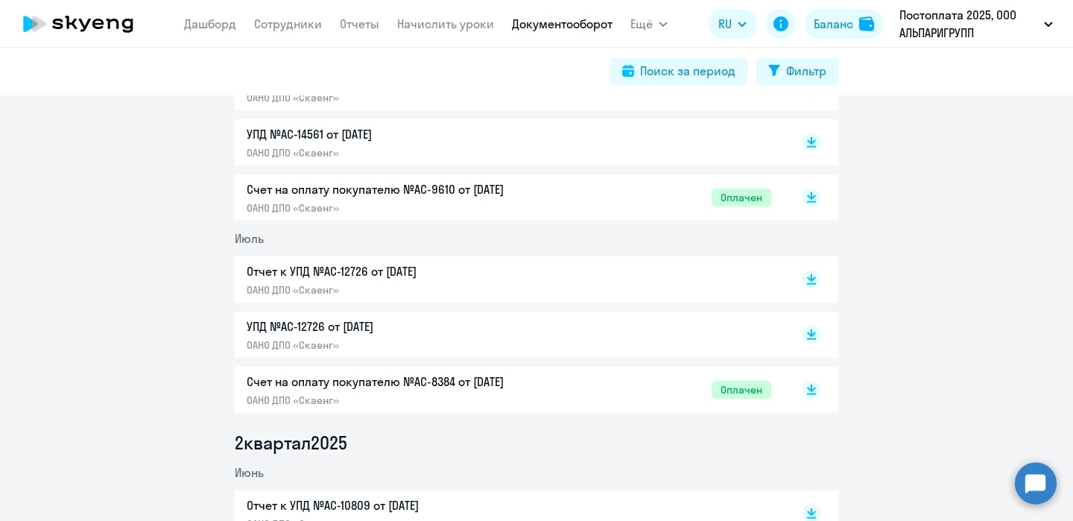
click at [484, 381] on p "Счет на оплату покупателю №AC-8384 от 02.07.2025" at bounding box center [403, 382] width 313 height 18
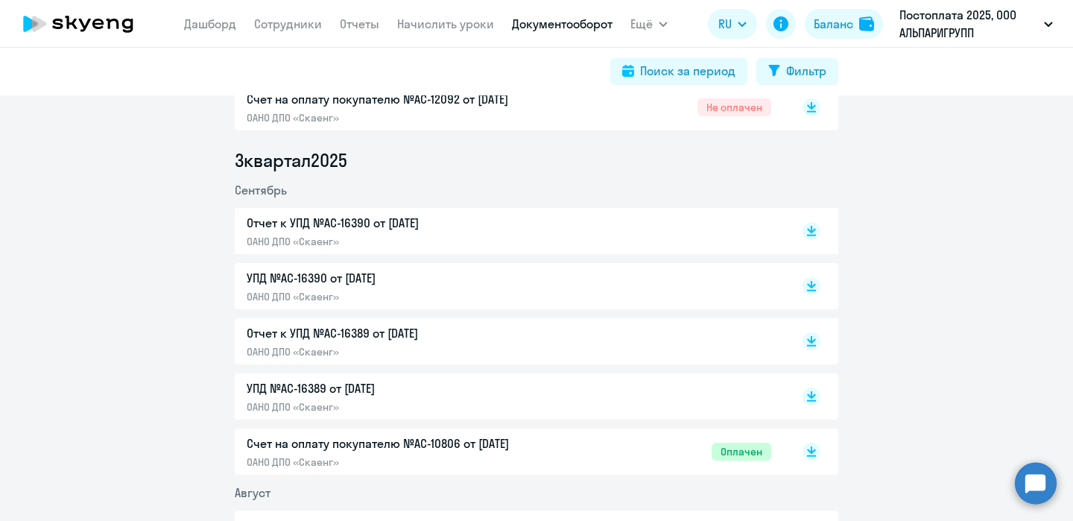
scroll to position [413, 0]
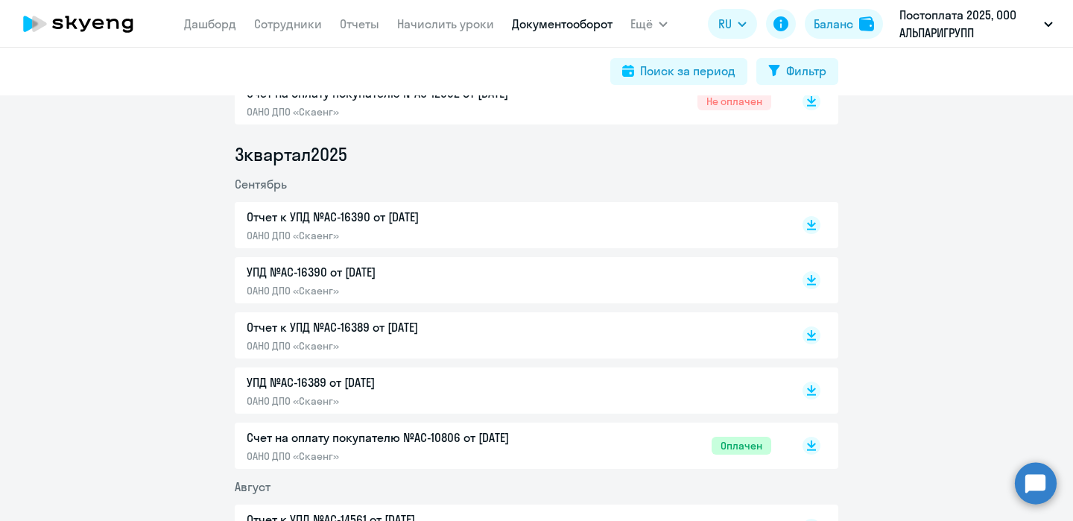
click at [370, 382] on p "УПД №AC-16389 от 30.09.2025" at bounding box center [403, 382] width 313 height 18
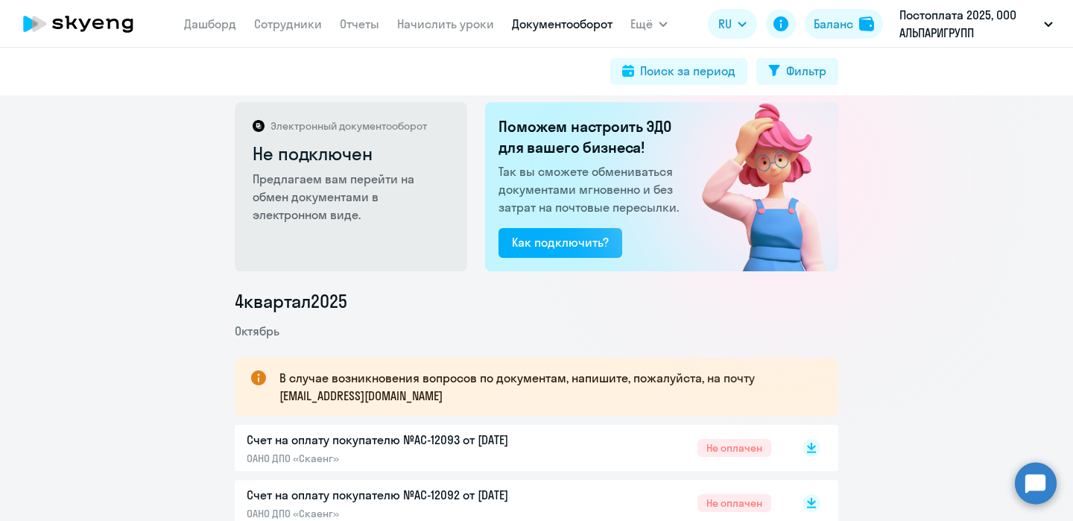
scroll to position [0, 0]
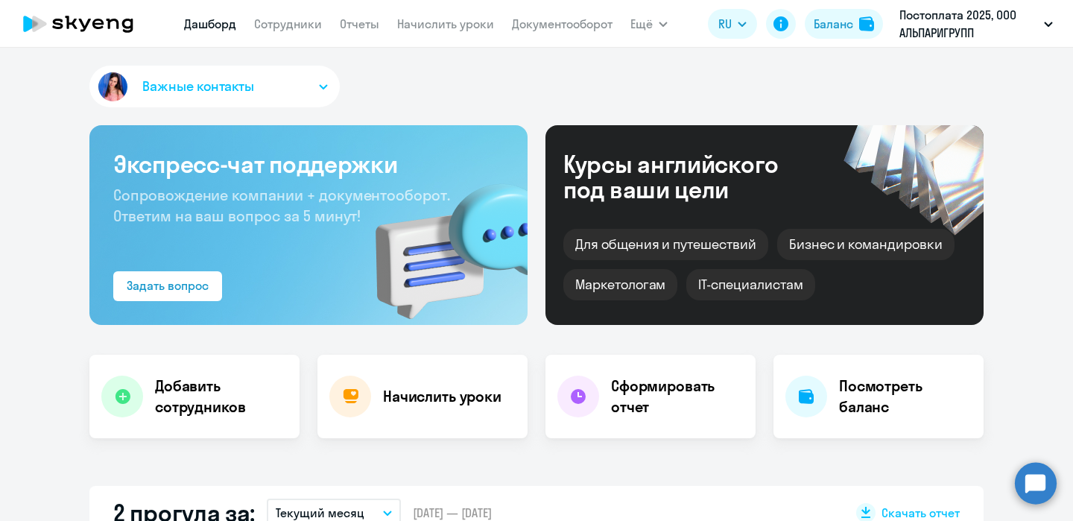
select select "30"
click at [651, 24] on span "Ещё" at bounding box center [642, 24] width 22 height 18
click at [644, 23] on span "Ещё" at bounding box center [642, 24] width 22 height 18
click at [678, 66] on link "Все продукты" at bounding box center [684, 66] width 78 height 15
select select "30"
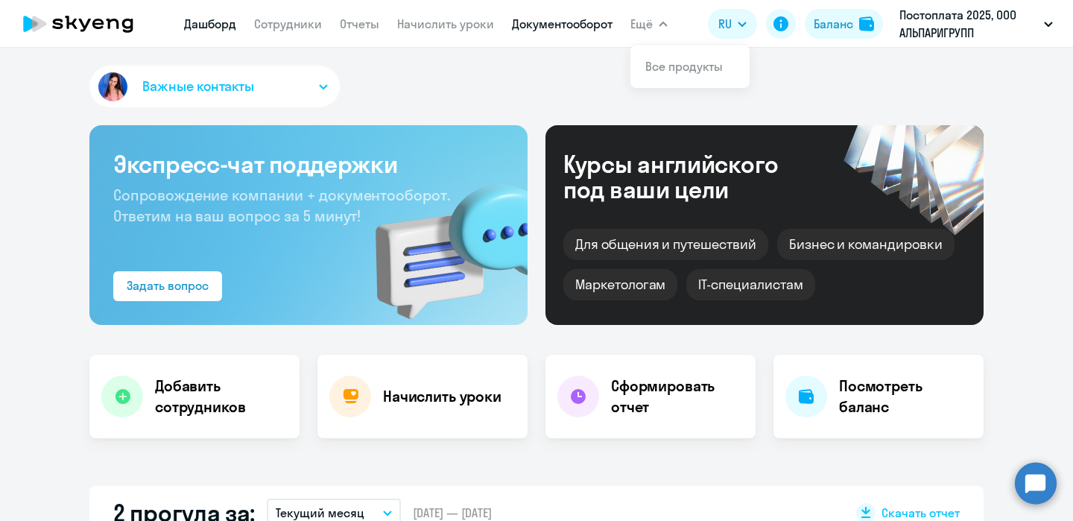
click at [576, 22] on link "Документооборот" at bounding box center [562, 23] width 101 height 15
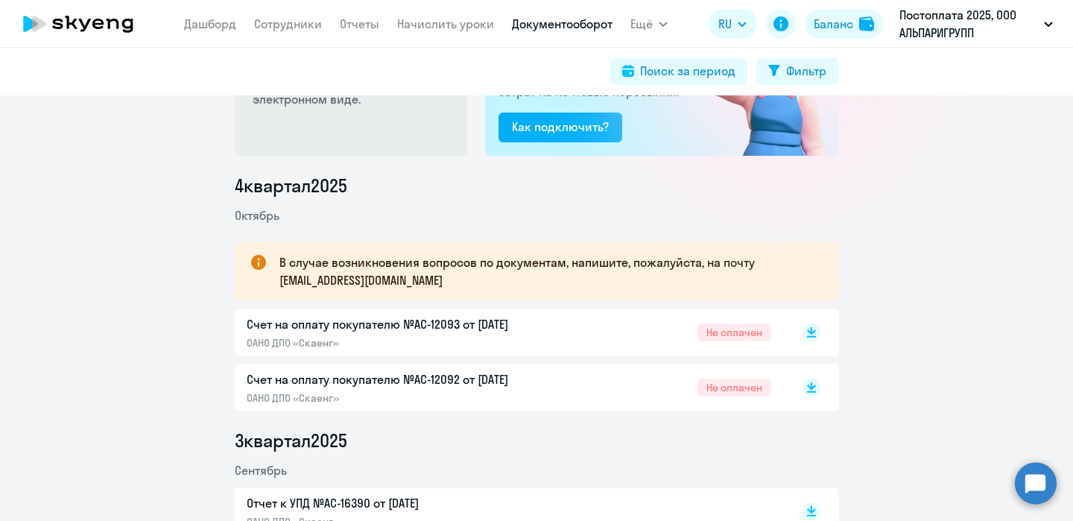
scroll to position [129, 0]
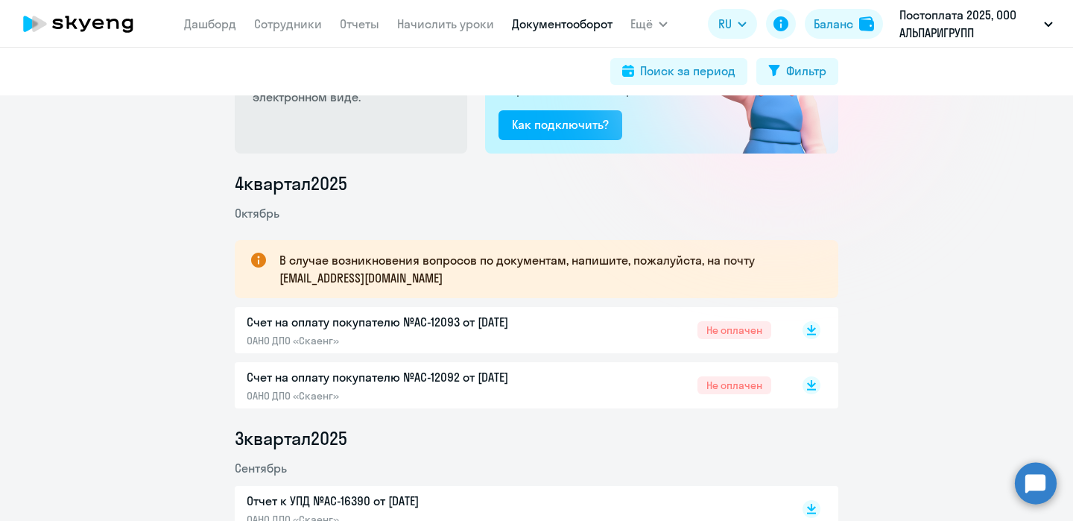
click at [509, 317] on p "Счет на оплату покупателю №AC-12093 от [DATE]" at bounding box center [403, 322] width 313 height 18
click at [473, 378] on p "Счет на оплату покупателю №AC-12092 от [DATE]" at bounding box center [403, 377] width 313 height 18
click at [516, 319] on p "Счет на оплату покупателю №AC-12093 от [DATE]" at bounding box center [403, 322] width 313 height 18
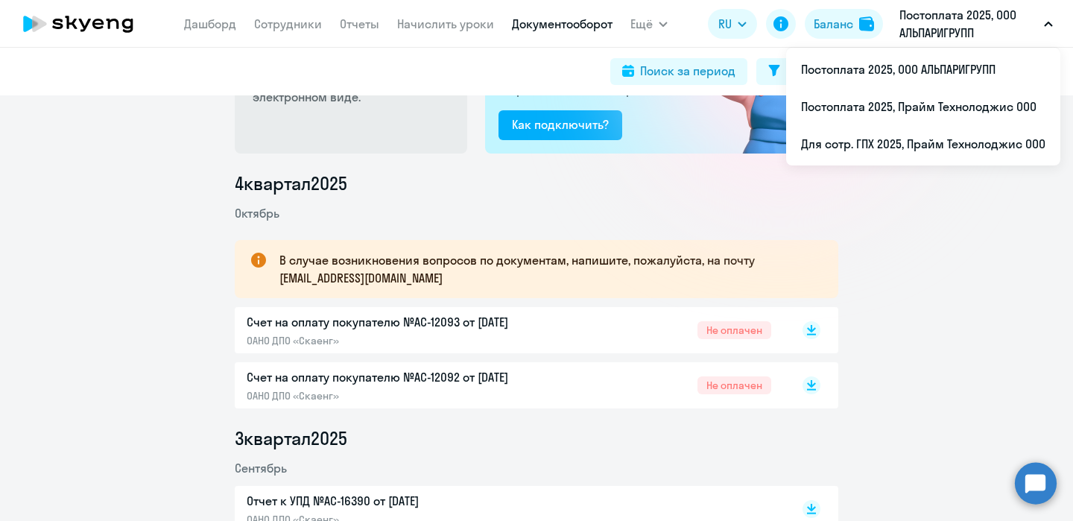
click at [941, 9] on p "Постоплата 2025, ООО АЛЬПАРИГРУПП" at bounding box center [969, 24] width 139 height 36
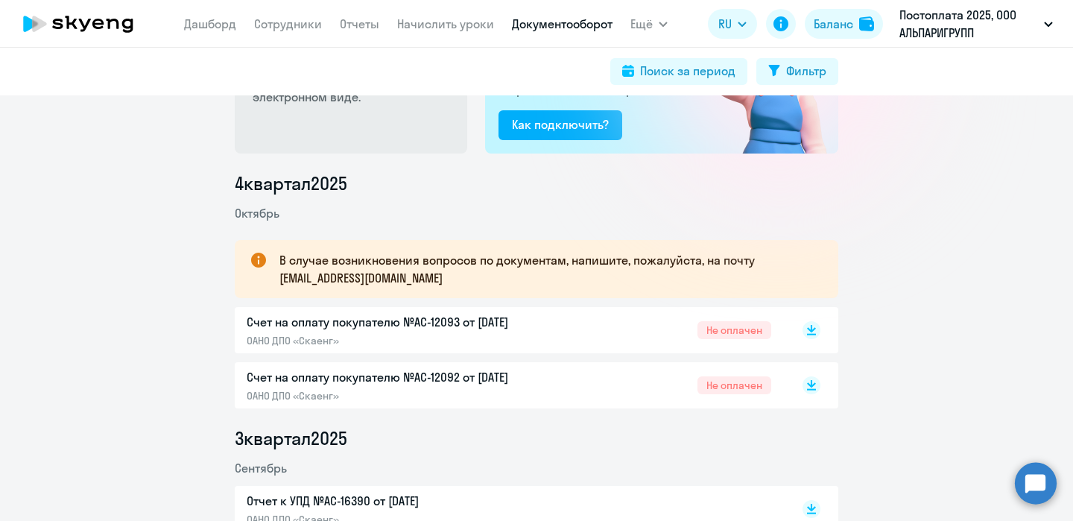
click at [941, 9] on p "Постоплата 2025, ООО АЛЬПАРИГРУПП" at bounding box center [969, 24] width 139 height 36
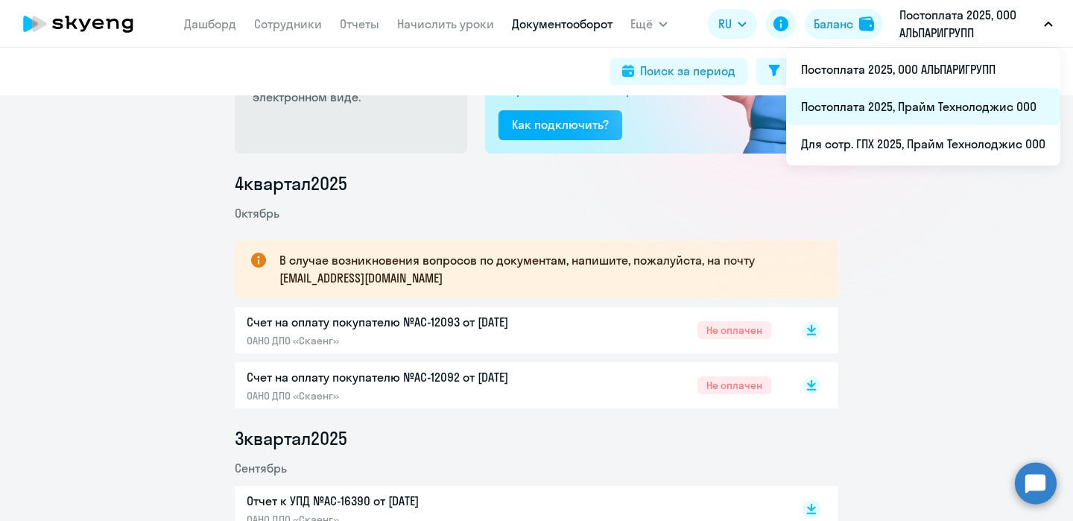
click at [944, 113] on li "Постоплата 2025, Прайм Технолоджис ООО" at bounding box center [923, 106] width 274 height 37
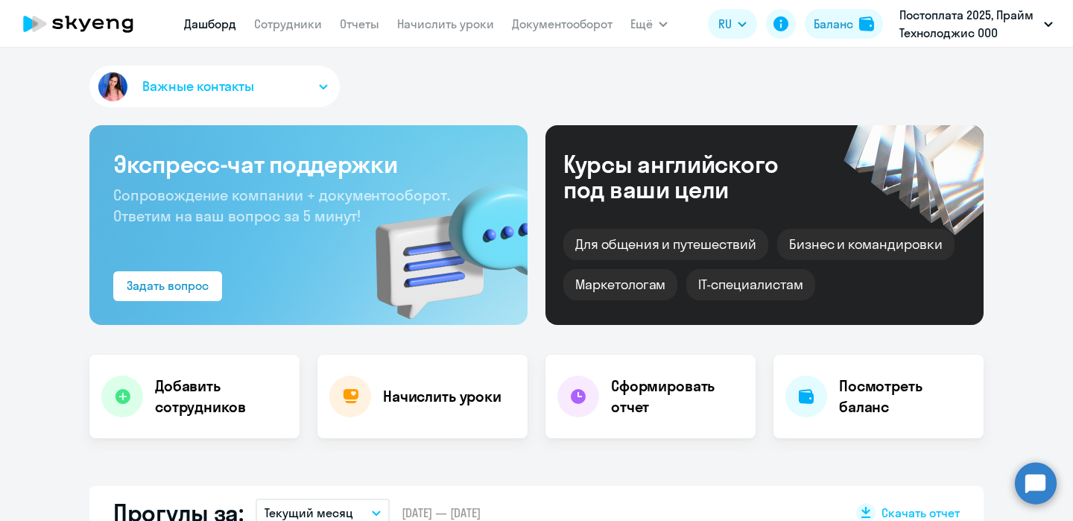
select select "30"
click at [638, 22] on span "Ещё" at bounding box center [642, 24] width 22 height 18
click at [651, 27] on span "Ещё" at bounding box center [642, 24] width 22 height 18
click at [585, 78] on div "Важные контакты" at bounding box center [536, 90] width 894 height 48
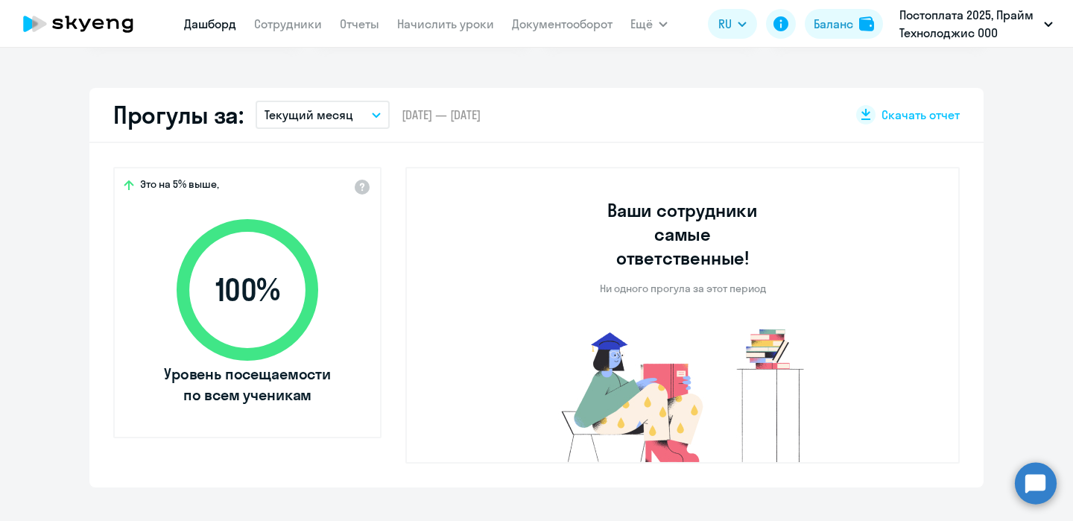
scroll to position [399, 0]
click at [387, 110] on button "Текущий месяц" at bounding box center [323, 114] width 134 height 28
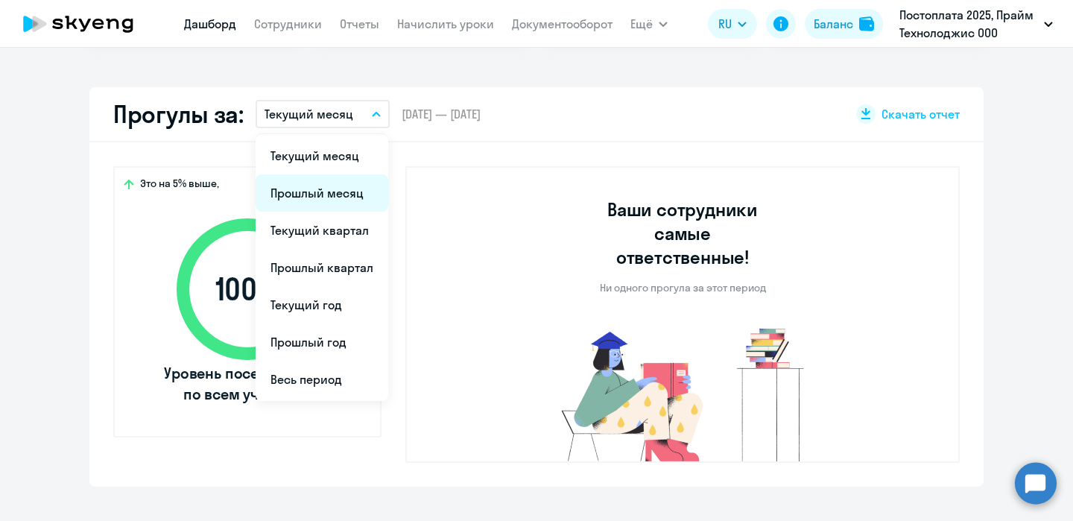
click at [323, 188] on li "Прошлый месяц" at bounding box center [322, 192] width 133 height 37
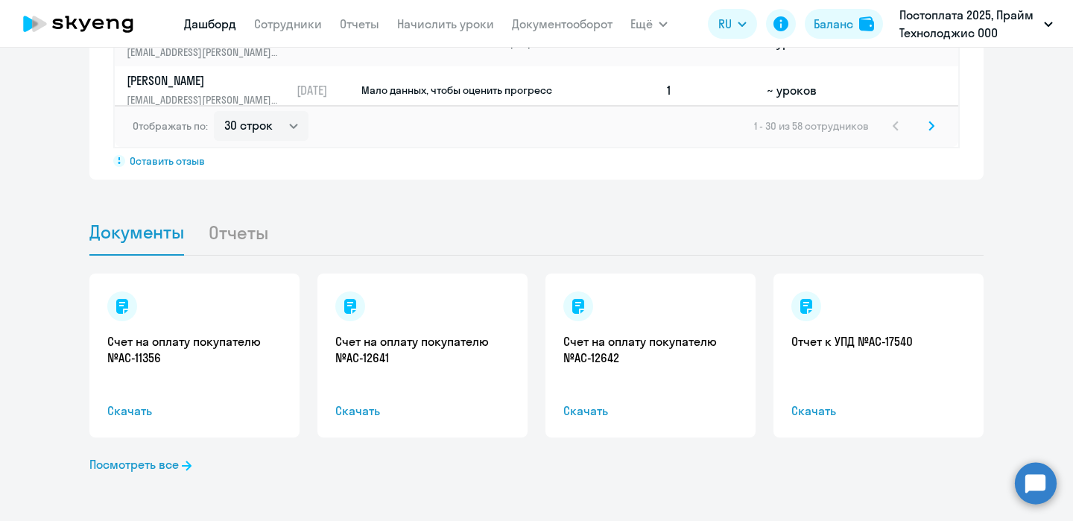
scroll to position [1364, 0]
click at [137, 464] on link "Посмотреть все" at bounding box center [140, 465] width 102 height 18
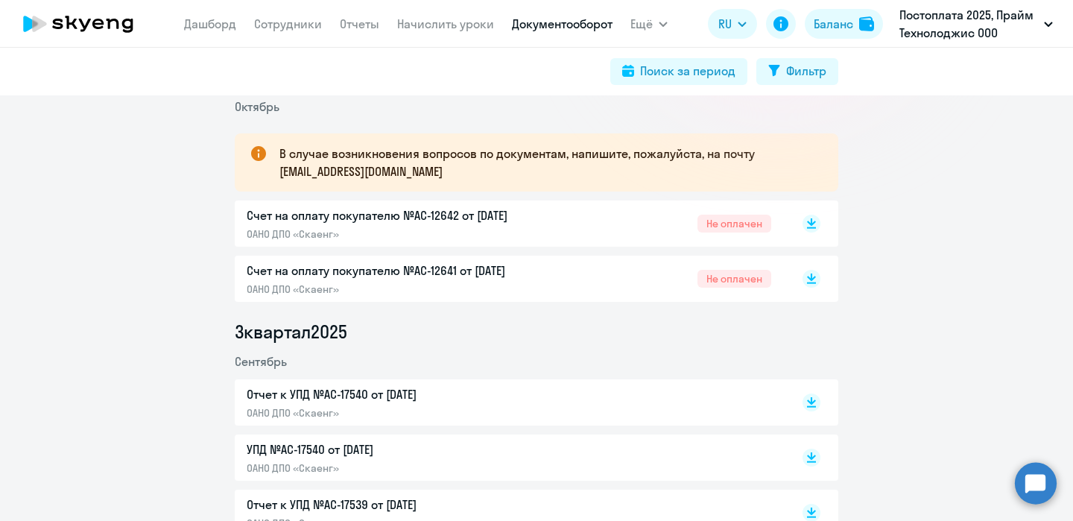
scroll to position [236, 0]
click at [489, 267] on p "Счет на оплату покупателю №AC-12641 от [DATE]" at bounding box center [403, 270] width 313 height 18
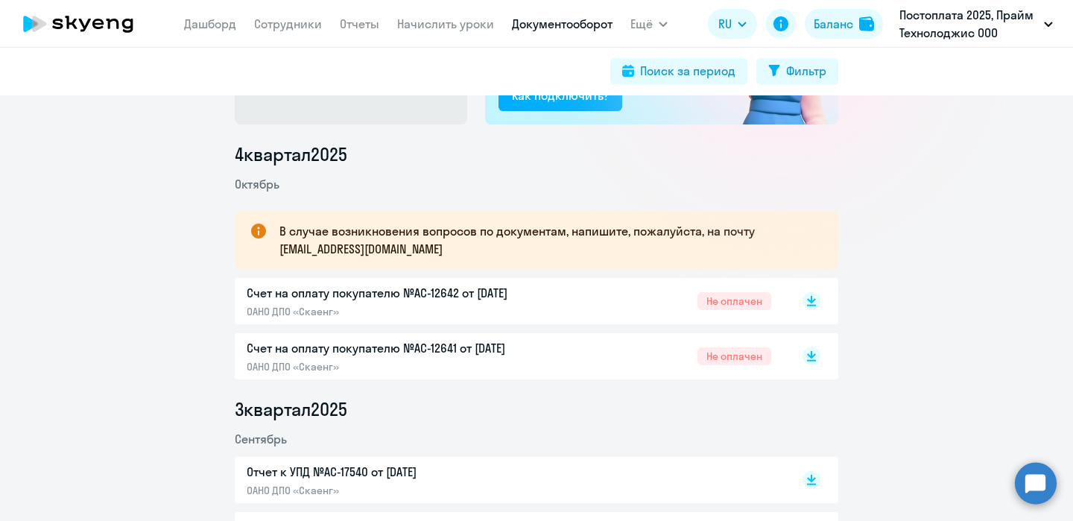
scroll to position [166, 0]
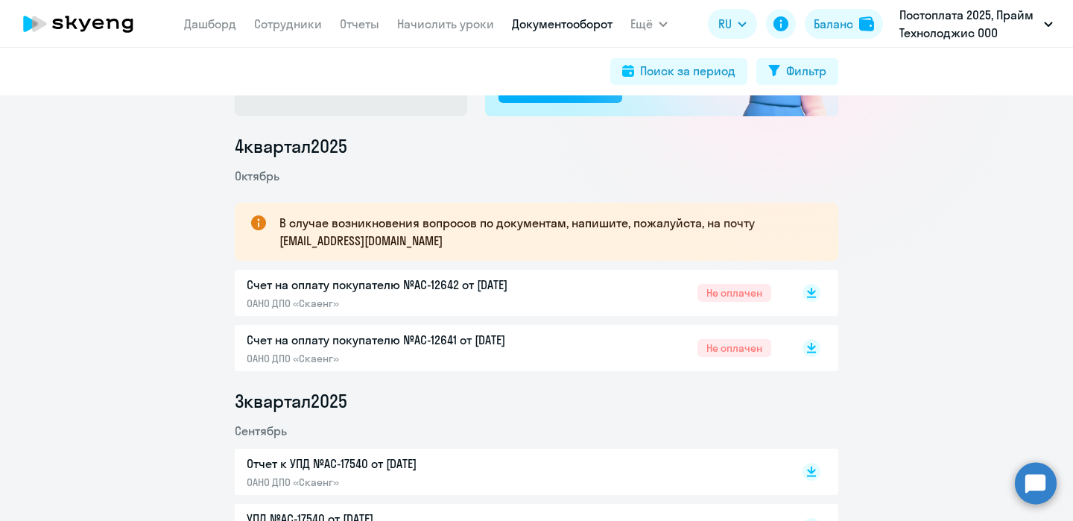
click at [499, 281] on p "Счет на оплату покупателю №AC-12642 от [DATE]" at bounding box center [403, 285] width 313 height 18
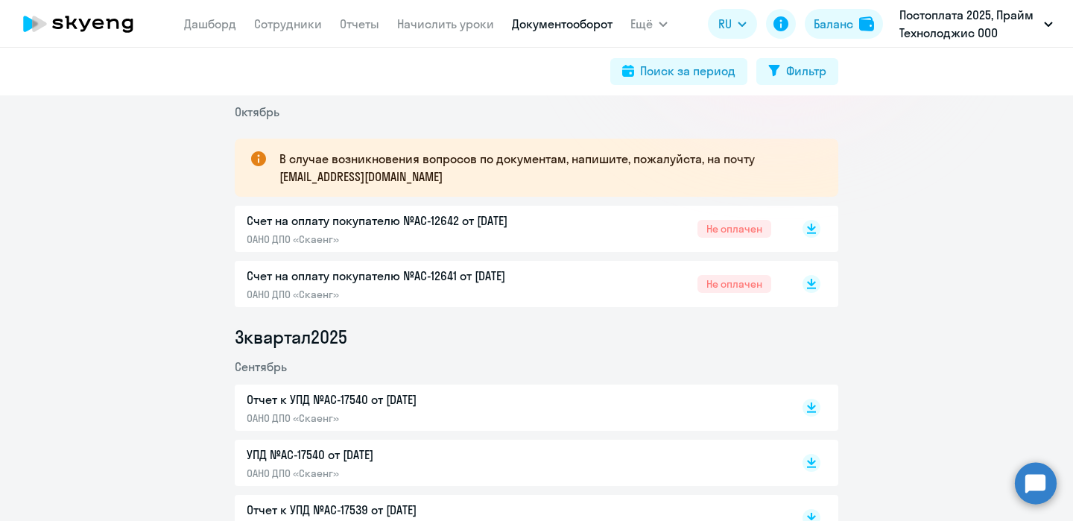
scroll to position [230, 0]
click at [435, 218] on p "Счет на оплату покупателю №AC-12642 от [DATE]" at bounding box center [403, 221] width 313 height 18
click at [372, 279] on p "Счет на оплату покупателю №AC-12641 от [DATE]" at bounding box center [403, 277] width 313 height 18
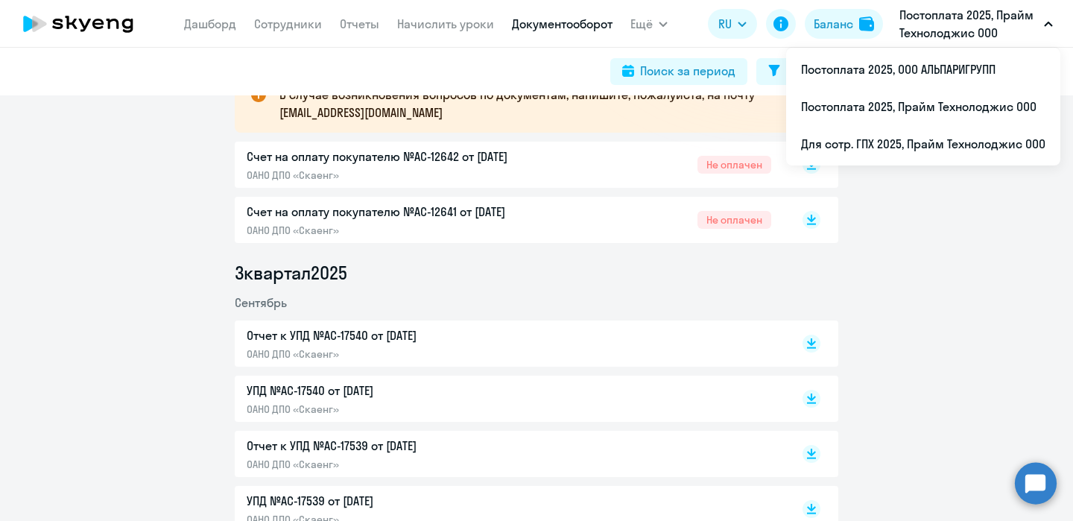
scroll to position [297, 0]
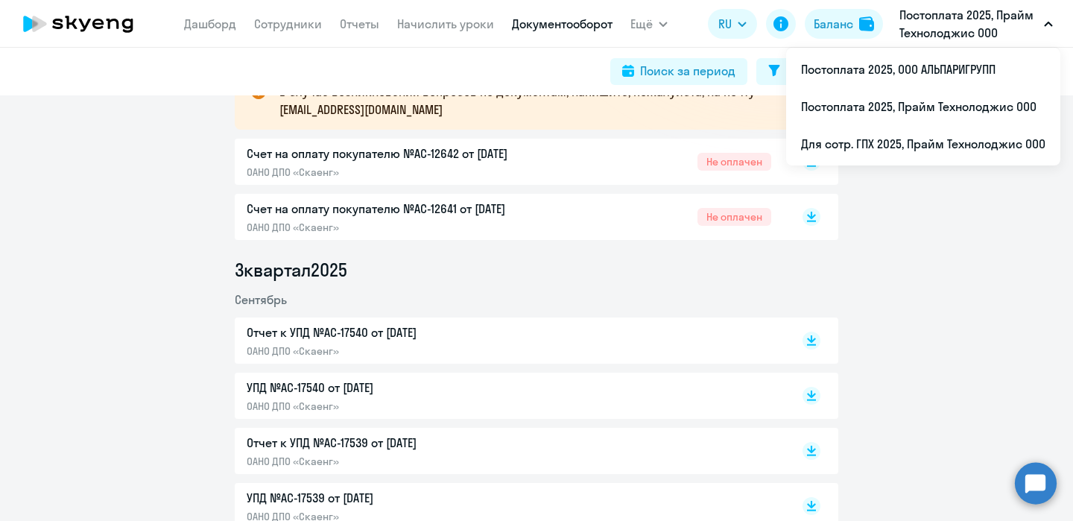
click at [394, 330] on p "Отчет к УПД №AC-17540 от [DATE]" at bounding box center [403, 332] width 313 height 18
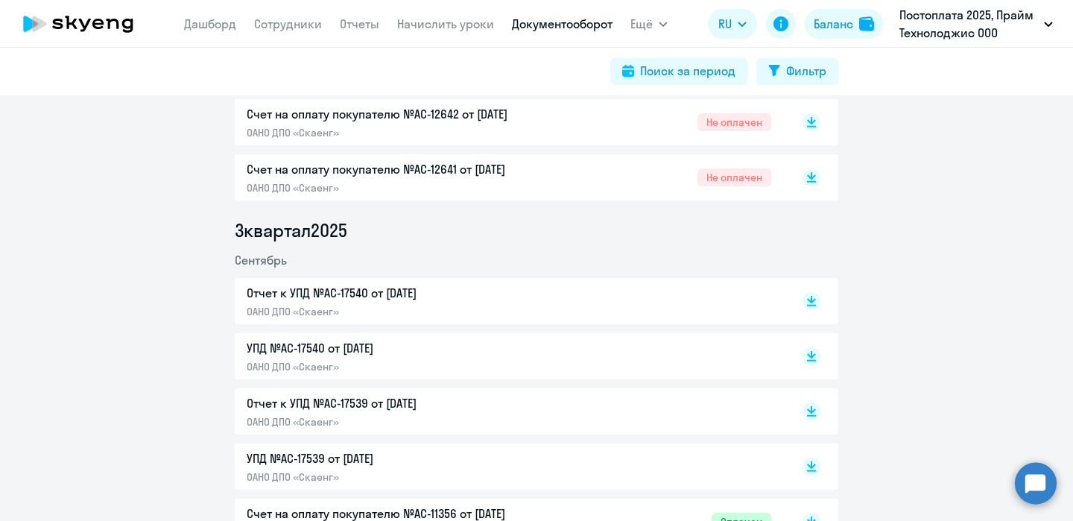
scroll to position [335, 0]
click at [373, 347] on p "УПД №AC-17540 от [DATE]" at bounding box center [403, 350] width 313 height 18
click at [383, 404] on p "Отчет к УПД №AC-17539 от [DATE]" at bounding box center [403, 405] width 313 height 18
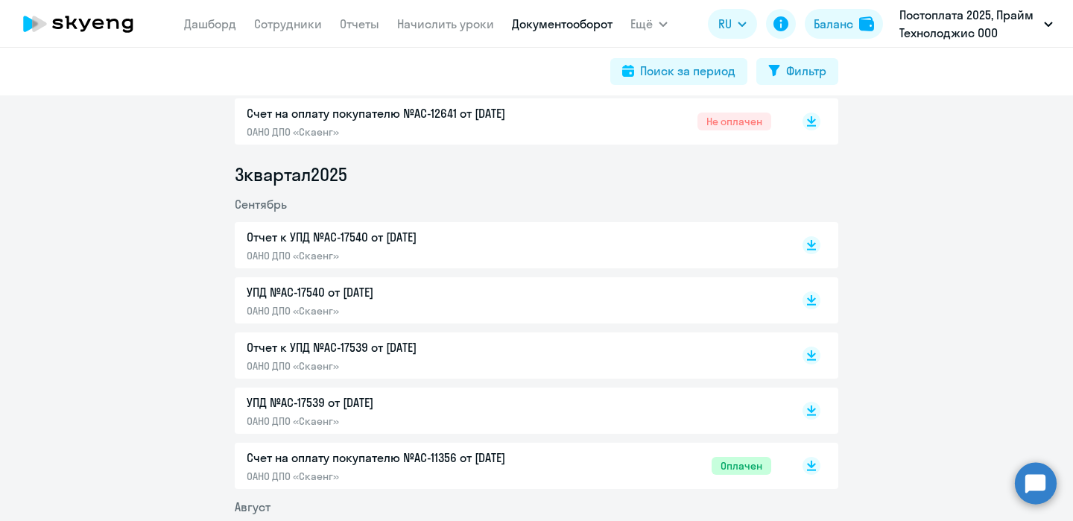
scroll to position [401, 0]
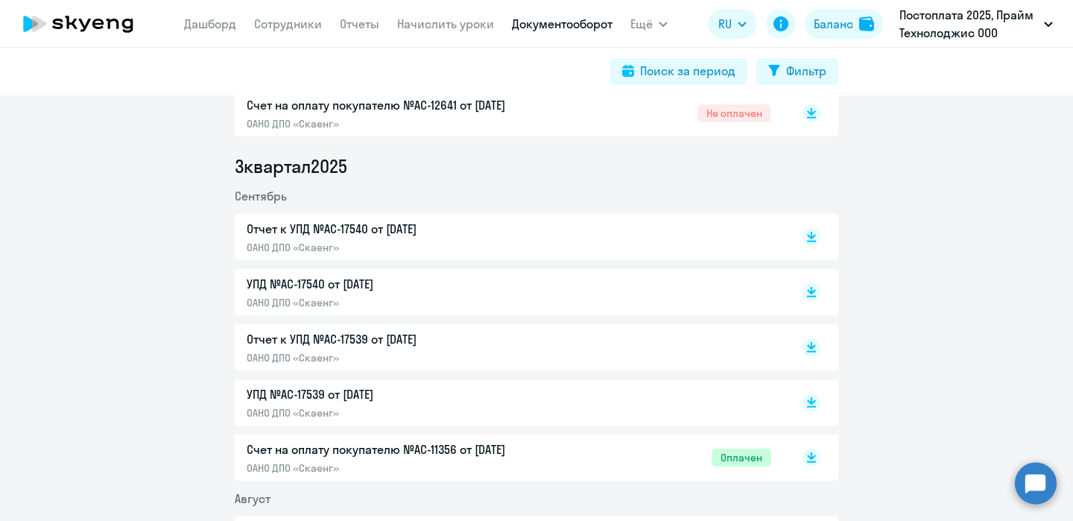
click at [342, 390] on p "УПД №AC-17539 от [DATE]" at bounding box center [403, 394] width 313 height 18
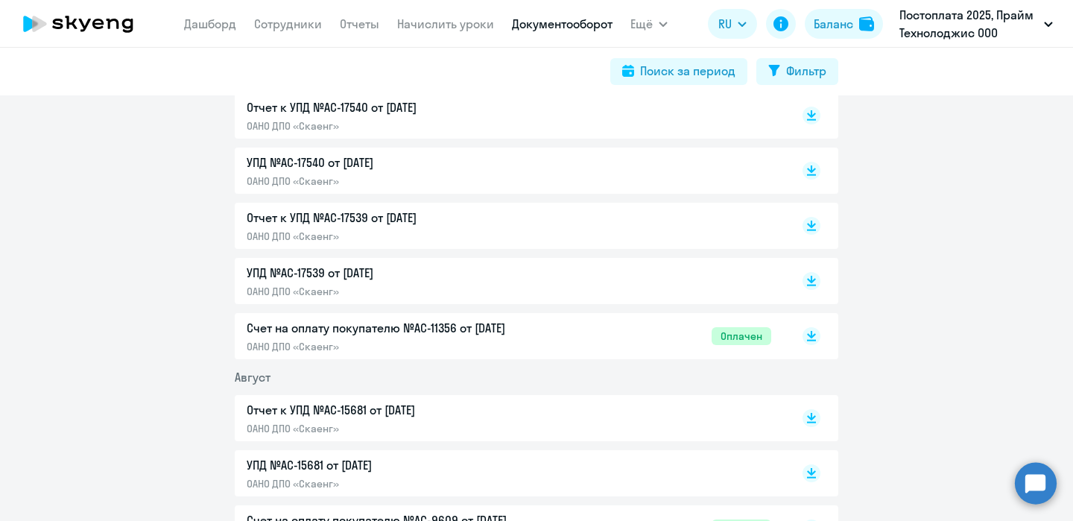
scroll to position [524, 0]
